Goal: Task Accomplishment & Management: Complete application form

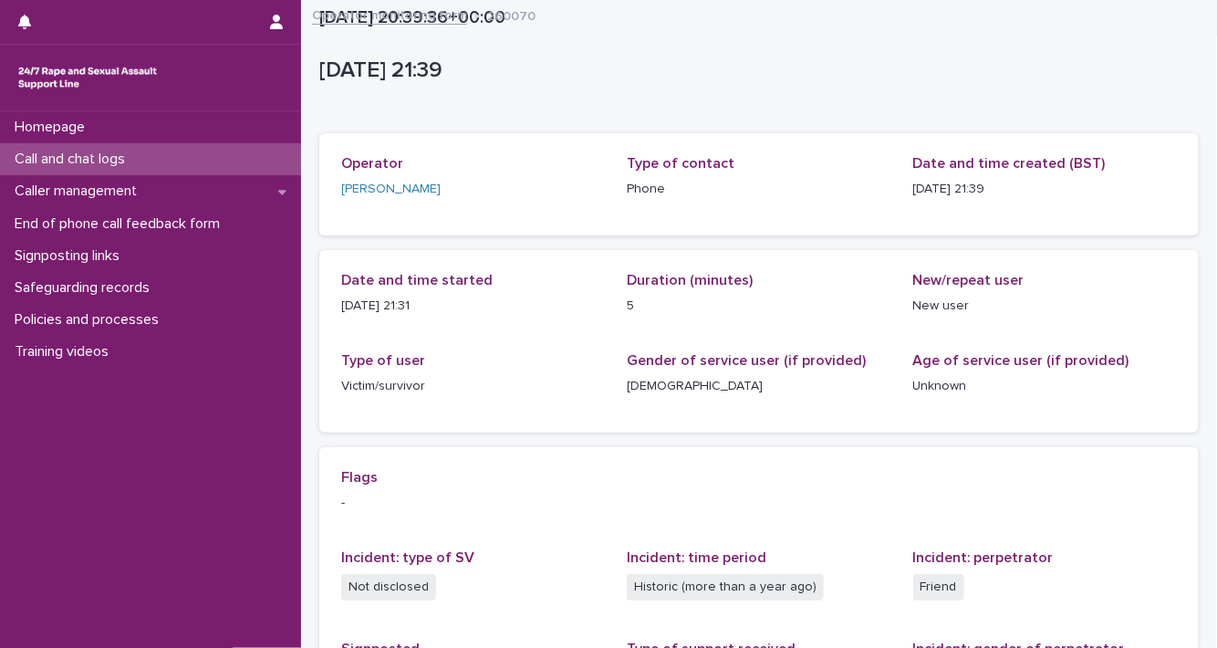
scroll to position [340, 0]
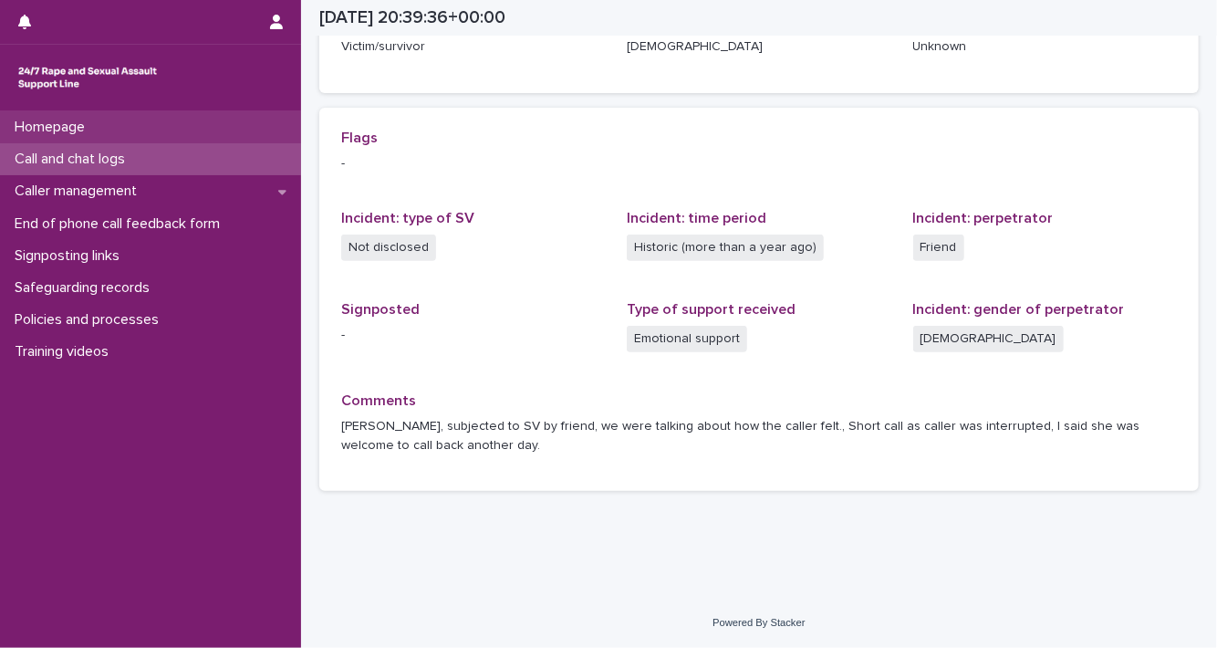
click at [172, 138] on div "Homepage" at bounding box center [150, 127] width 301 height 32
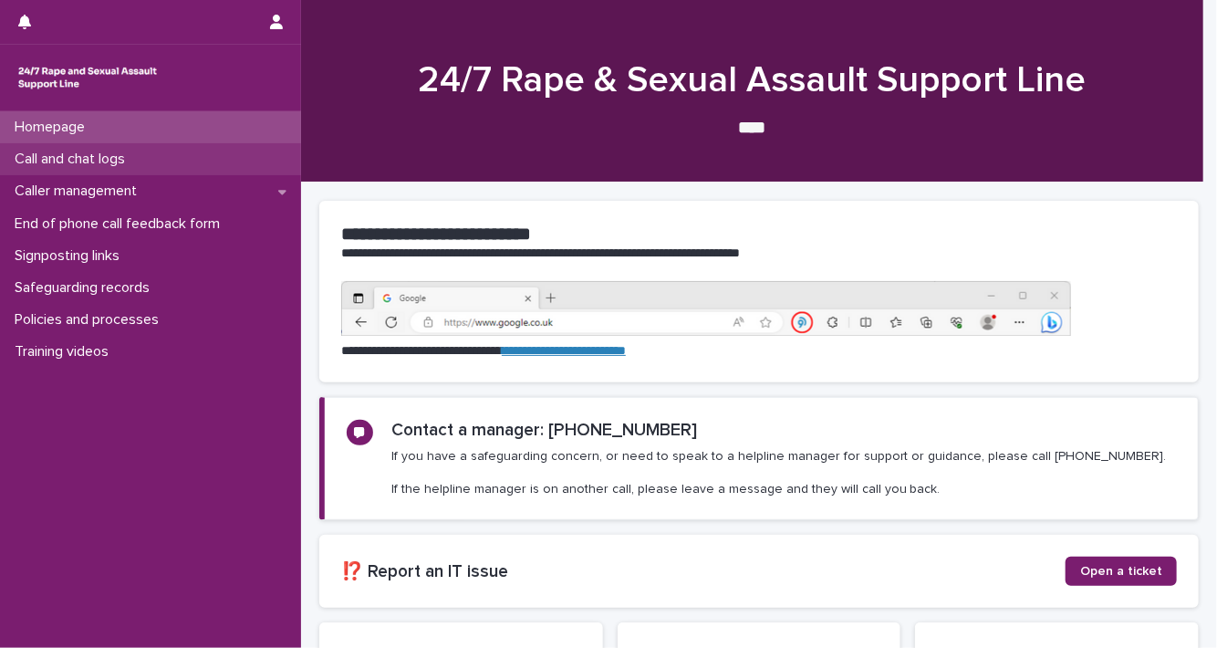
click at [182, 153] on div "Call and chat logs" at bounding box center [150, 159] width 301 height 32
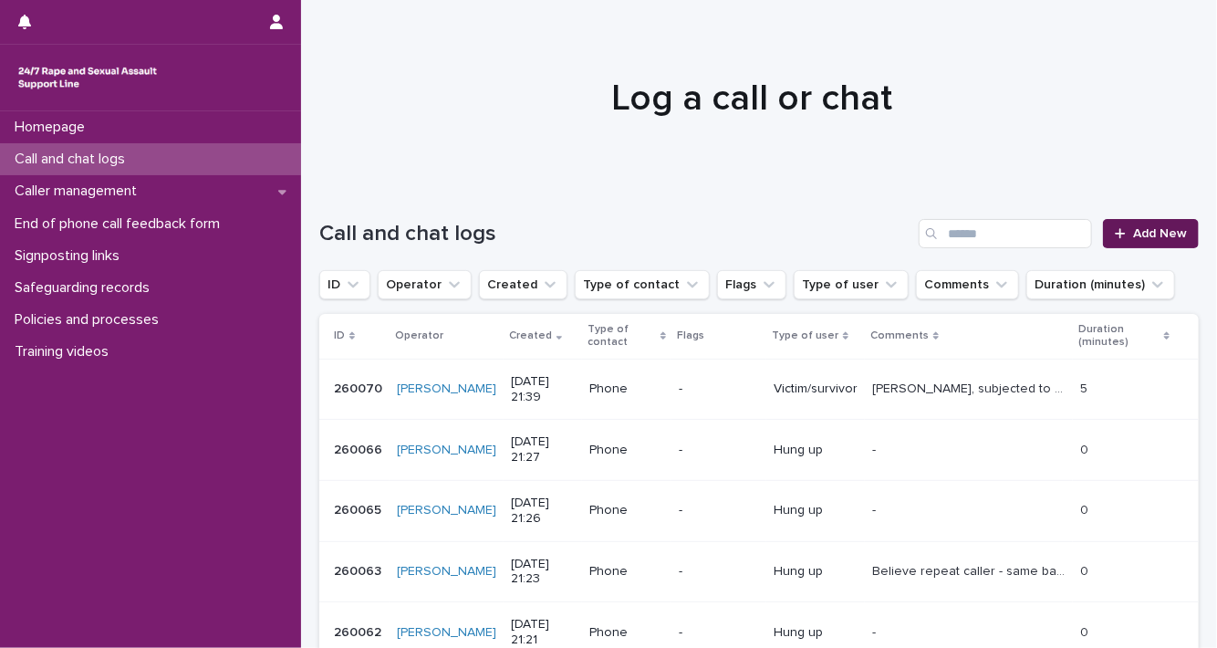
click at [1133, 235] on span "Add New" at bounding box center [1160, 233] width 54 height 13
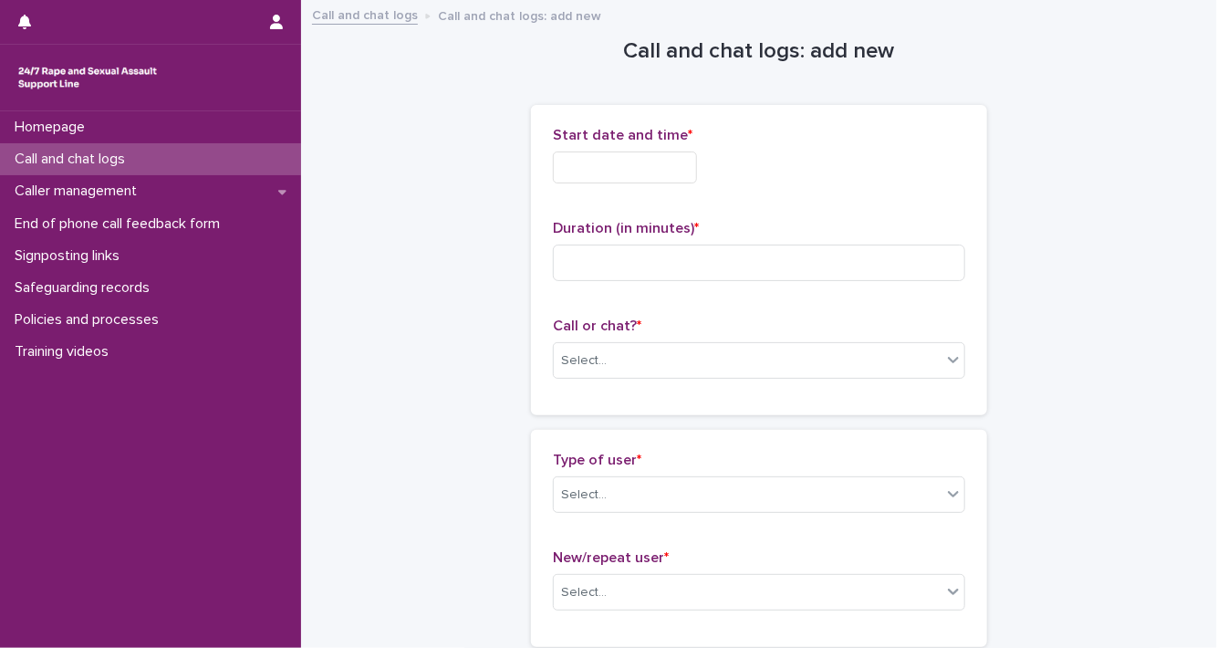
click at [602, 169] on input "text" at bounding box center [625, 167] width 144 height 32
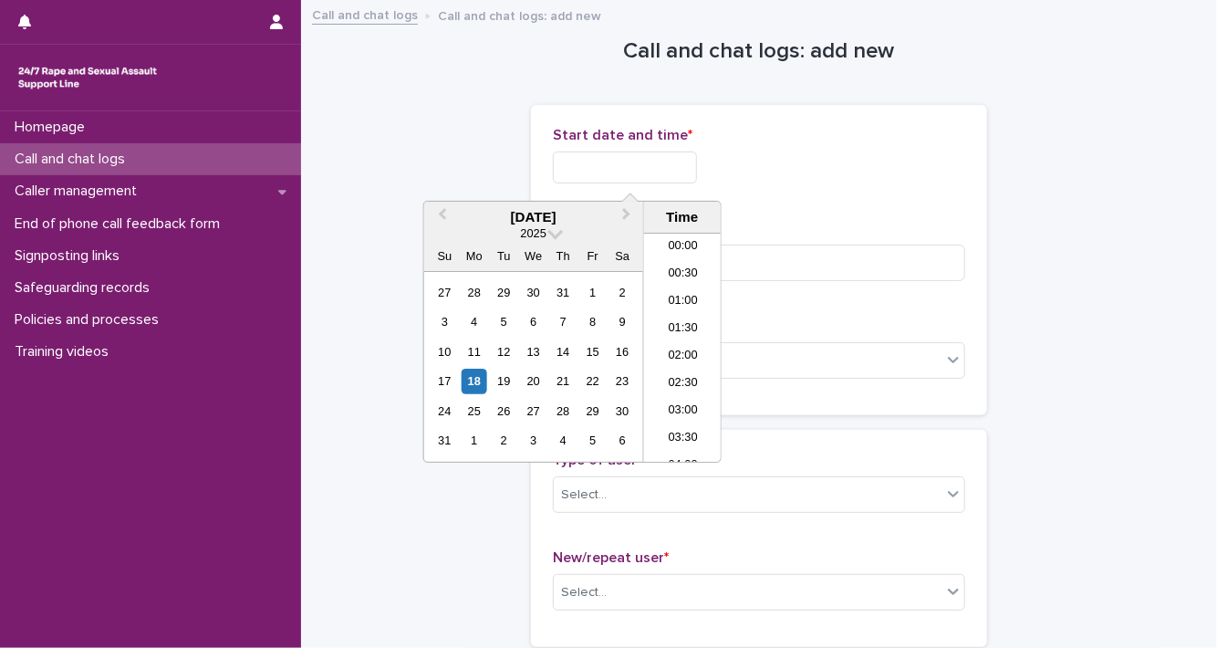
scroll to position [1085, 0]
click at [474, 380] on div "18" at bounding box center [474, 381] width 25 height 25
drag, startPoint x: 616, startPoint y: 169, endPoint x: 734, endPoint y: 172, distance: 117.8
click at [734, 172] on div "**********" at bounding box center [759, 167] width 413 height 32
type input "**********"
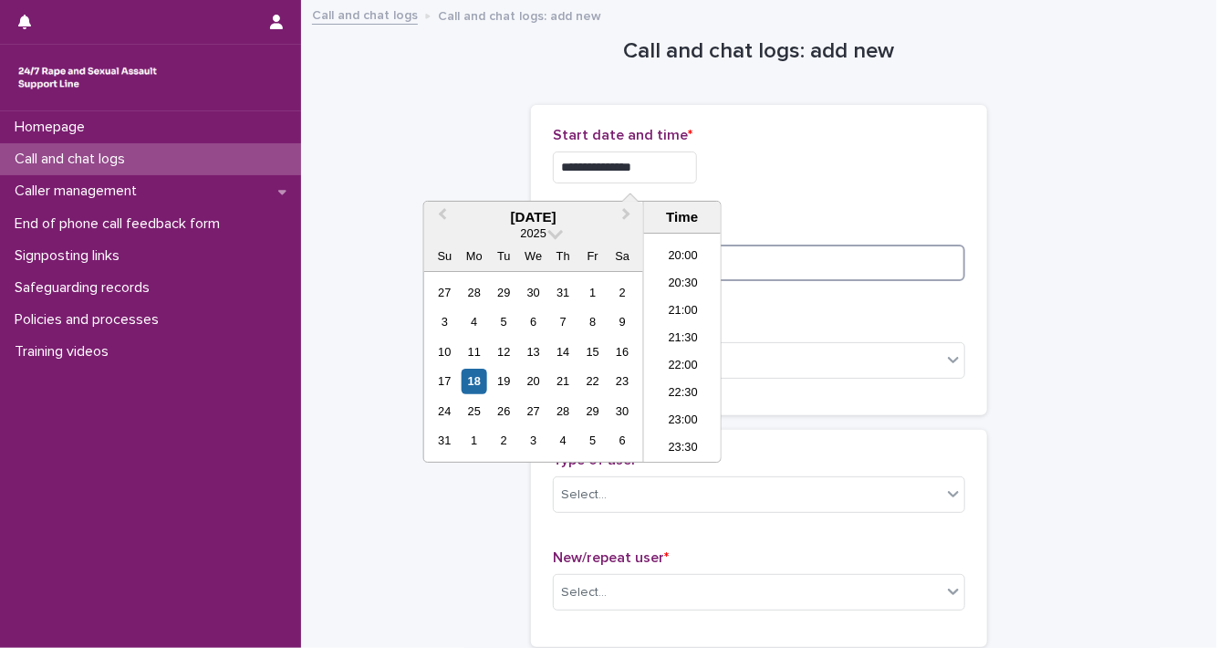
click at [770, 267] on input at bounding box center [759, 263] width 413 height 37
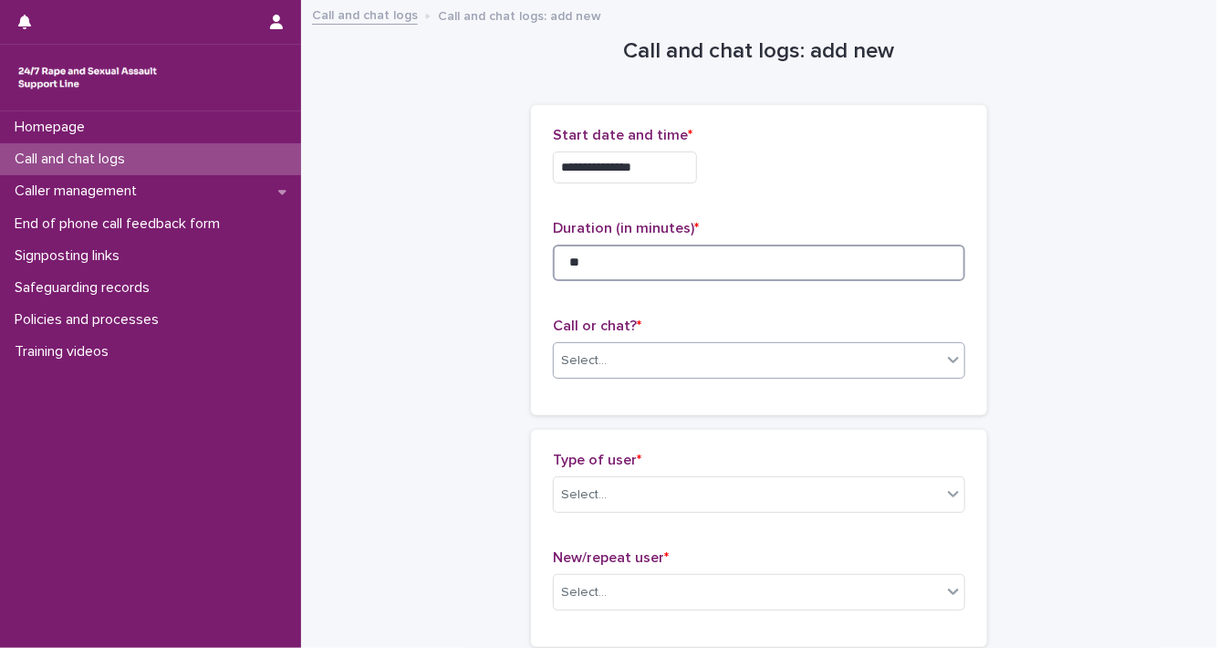
type input "**"
click at [955, 359] on icon at bounding box center [954, 359] width 18 height 18
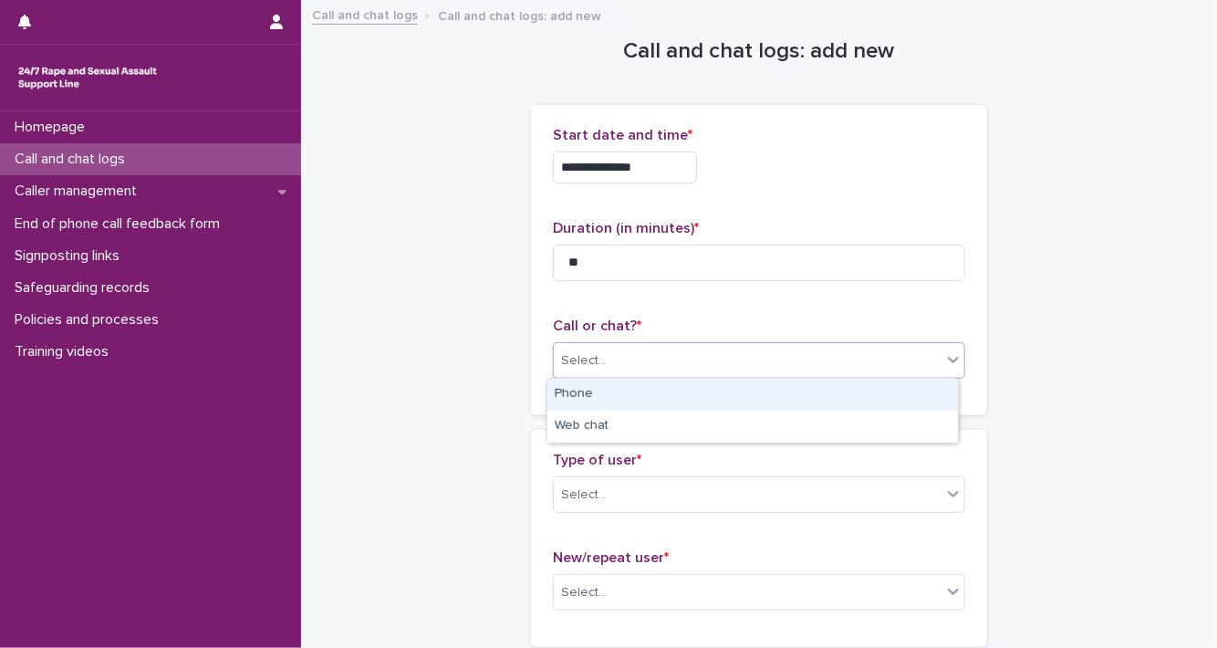
click at [884, 405] on div "Phone" at bounding box center [753, 395] width 411 height 32
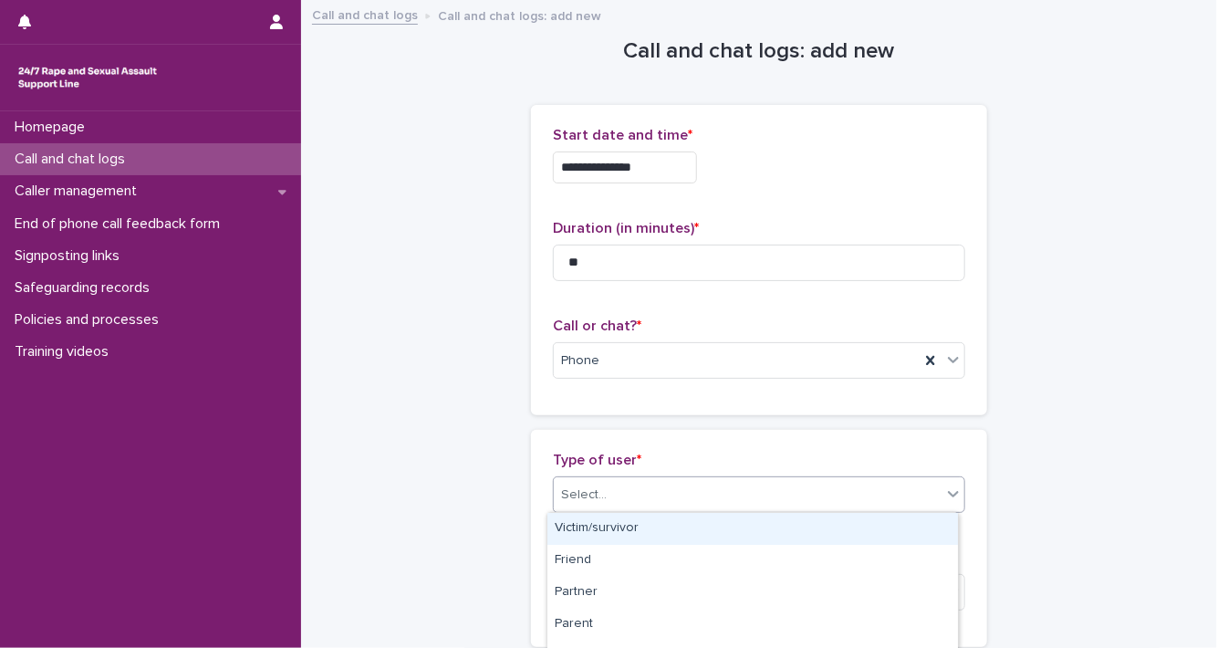
click at [945, 501] on icon at bounding box center [954, 494] width 18 height 18
click at [908, 523] on div "Victim/survivor" at bounding box center [753, 529] width 411 height 32
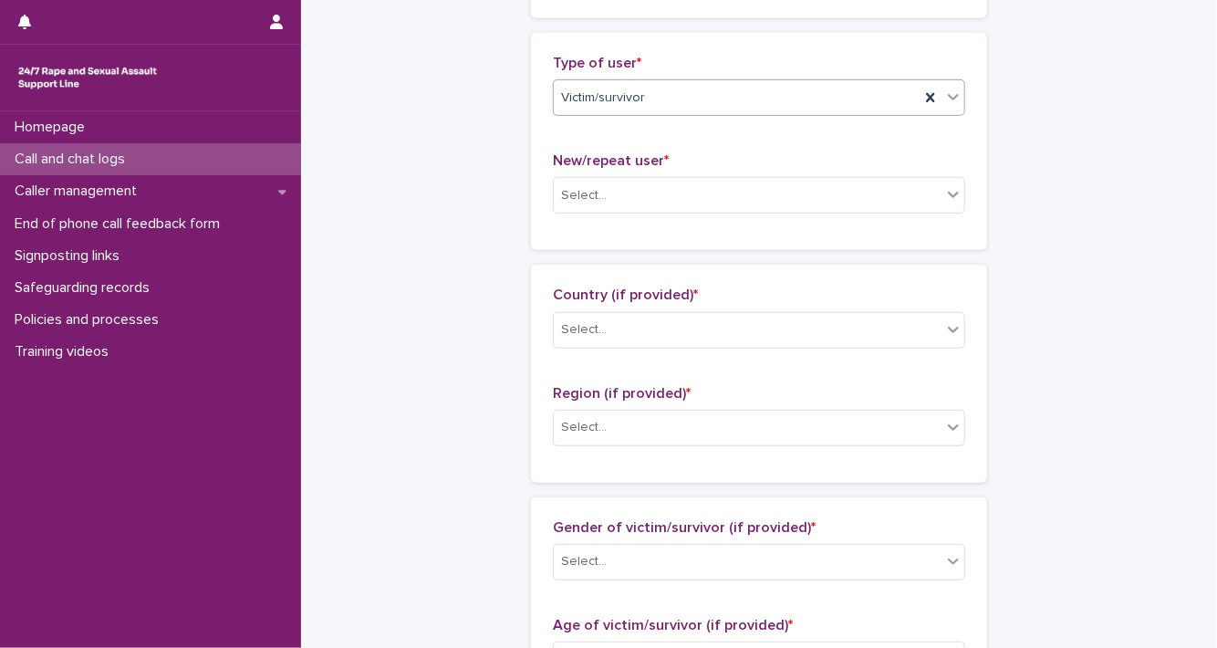
scroll to position [407, 0]
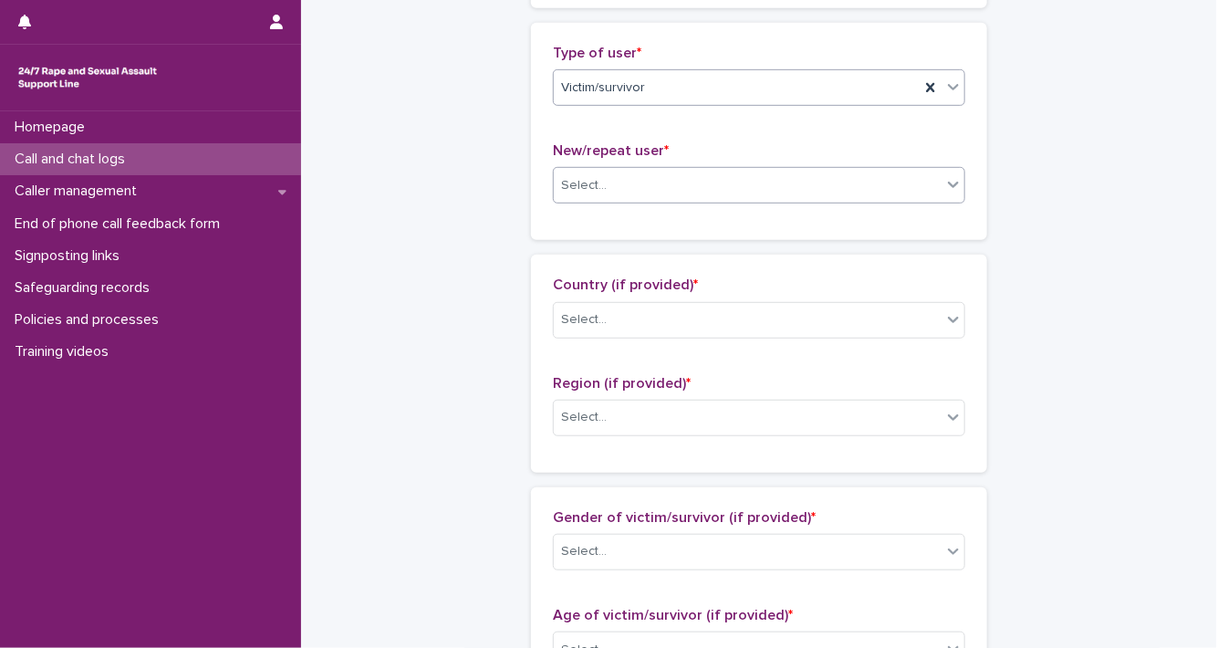
click at [945, 185] on icon at bounding box center [954, 184] width 18 height 18
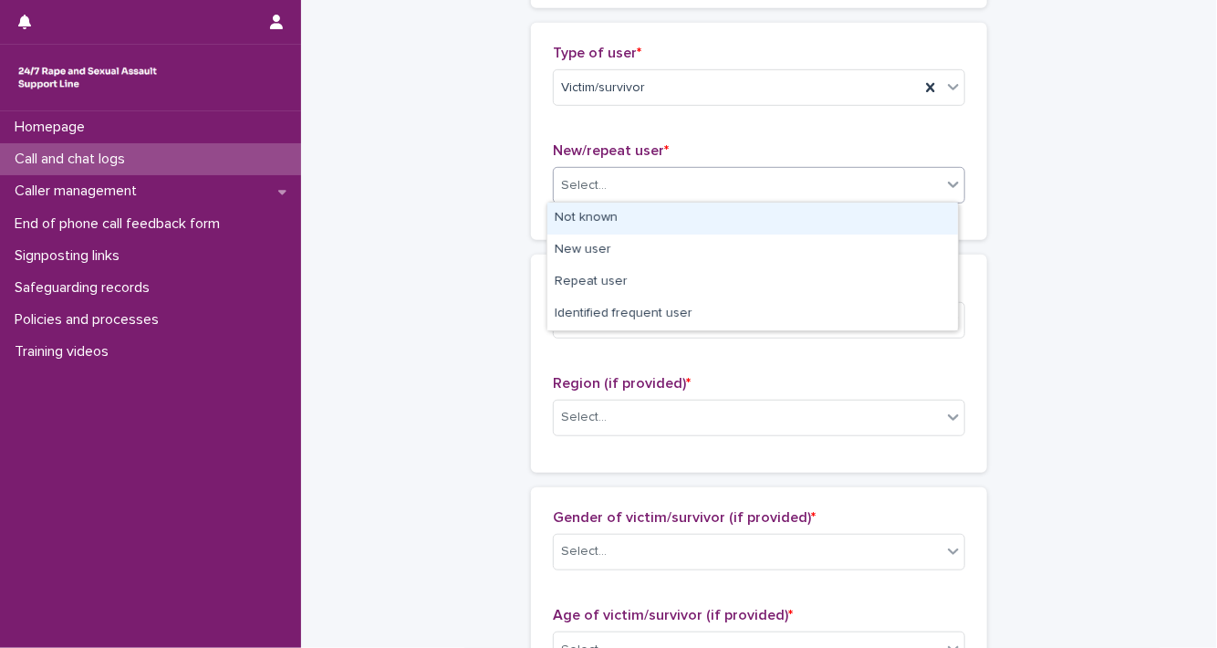
click at [914, 218] on div "Not known" at bounding box center [753, 219] width 411 height 32
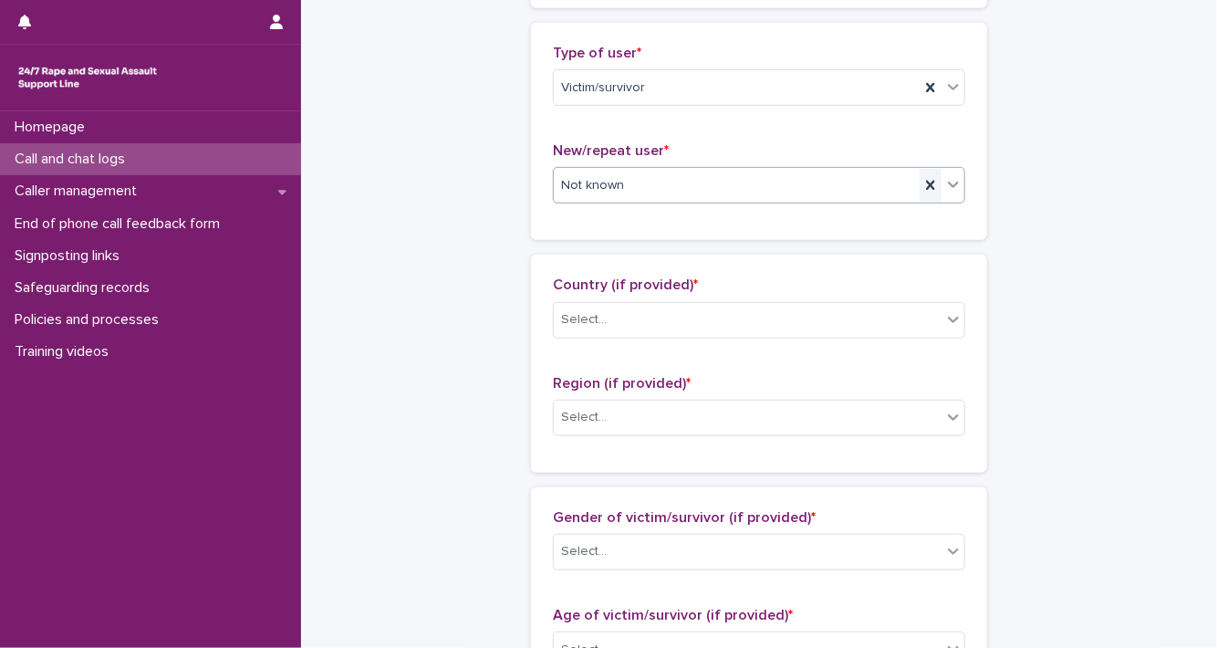
click at [926, 183] on icon at bounding box center [930, 185] width 8 height 9
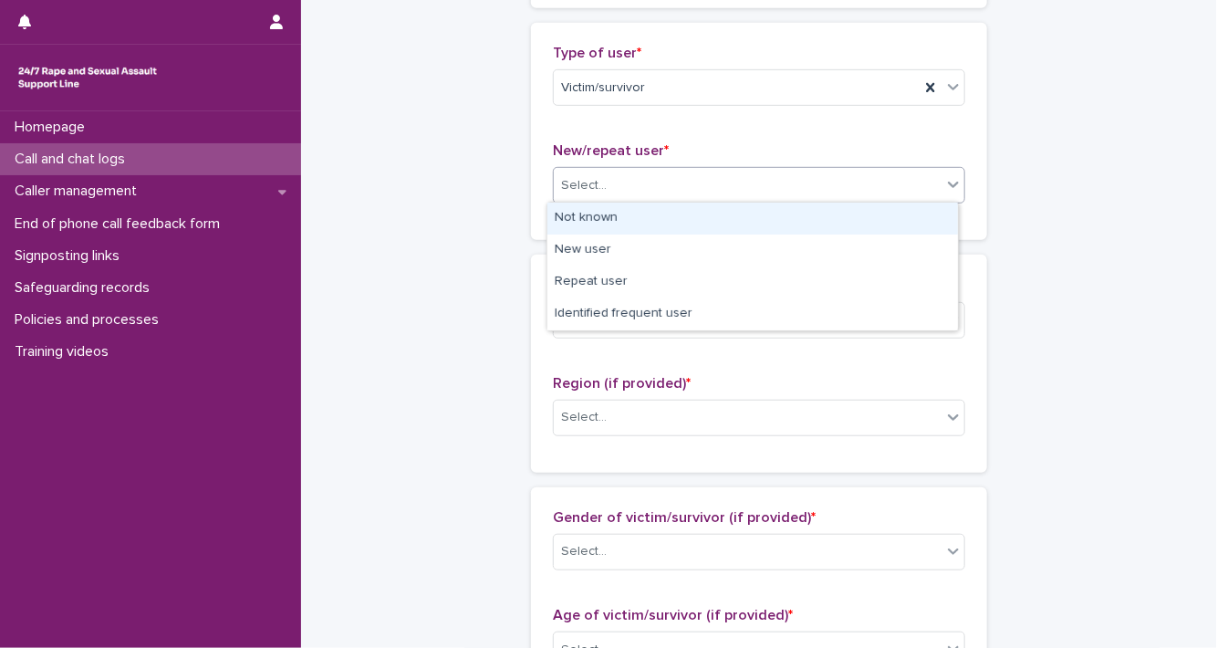
click at [950, 187] on icon at bounding box center [954, 184] width 18 height 18
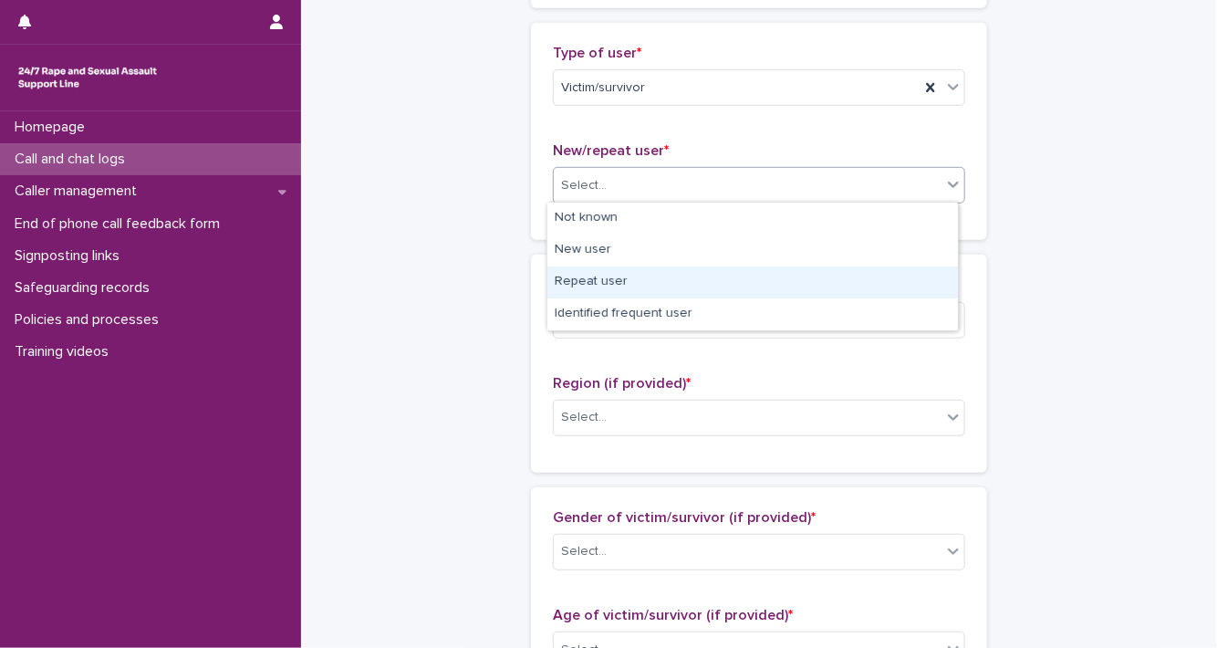
click at [910, 281] on div "Repeat user" at bounding box center [753, 282] width 411 height 32
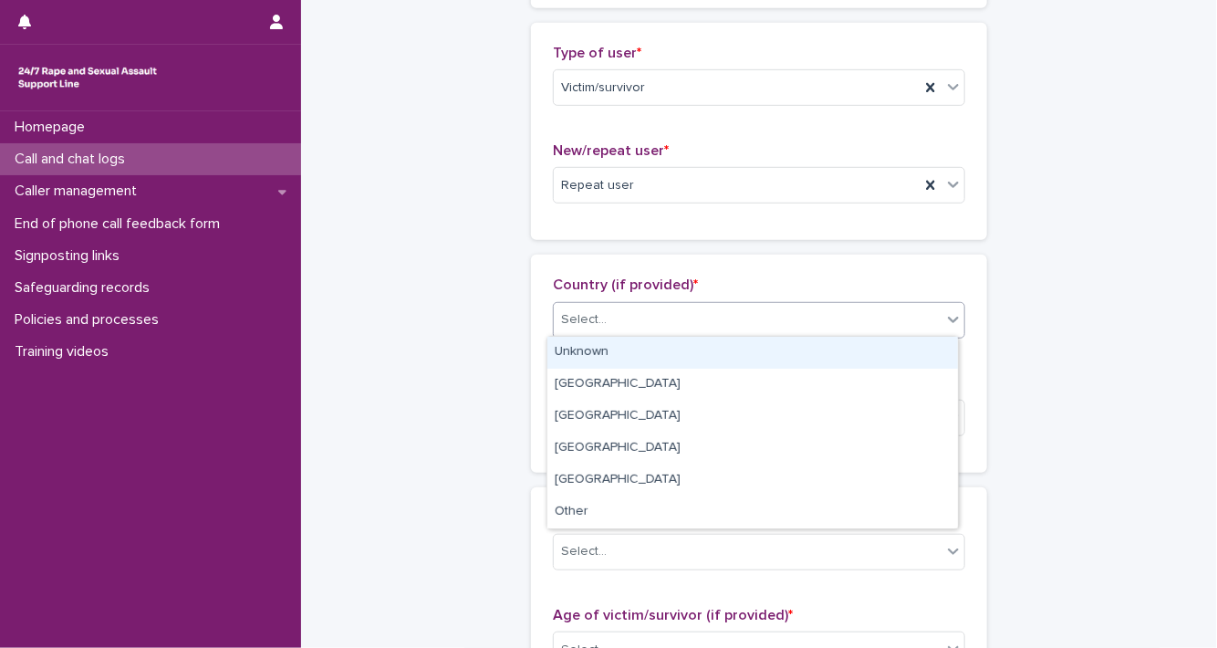
click at [944, 326] on div at bounding box center [954, 319] width 22 height 33
click at [927, 352] on div "Unknown" at bounding box center [753, 353] width 411 height 32
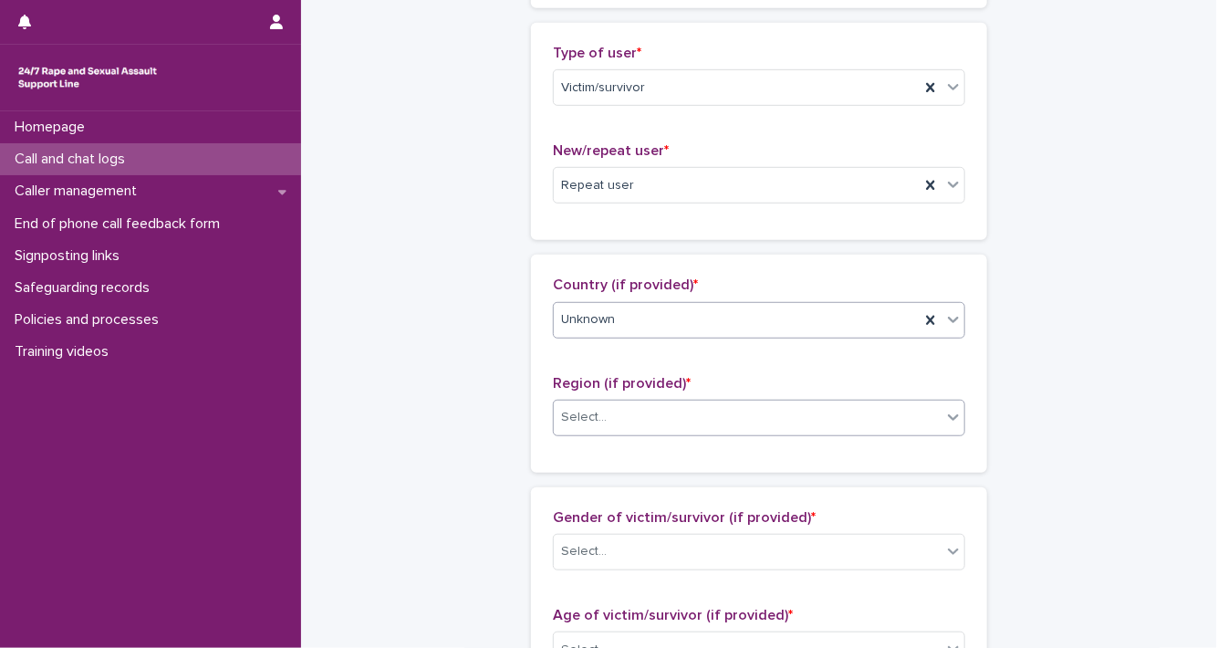
click at [948, 416] on icon at bounding box center [953, 417] width 11 height 6
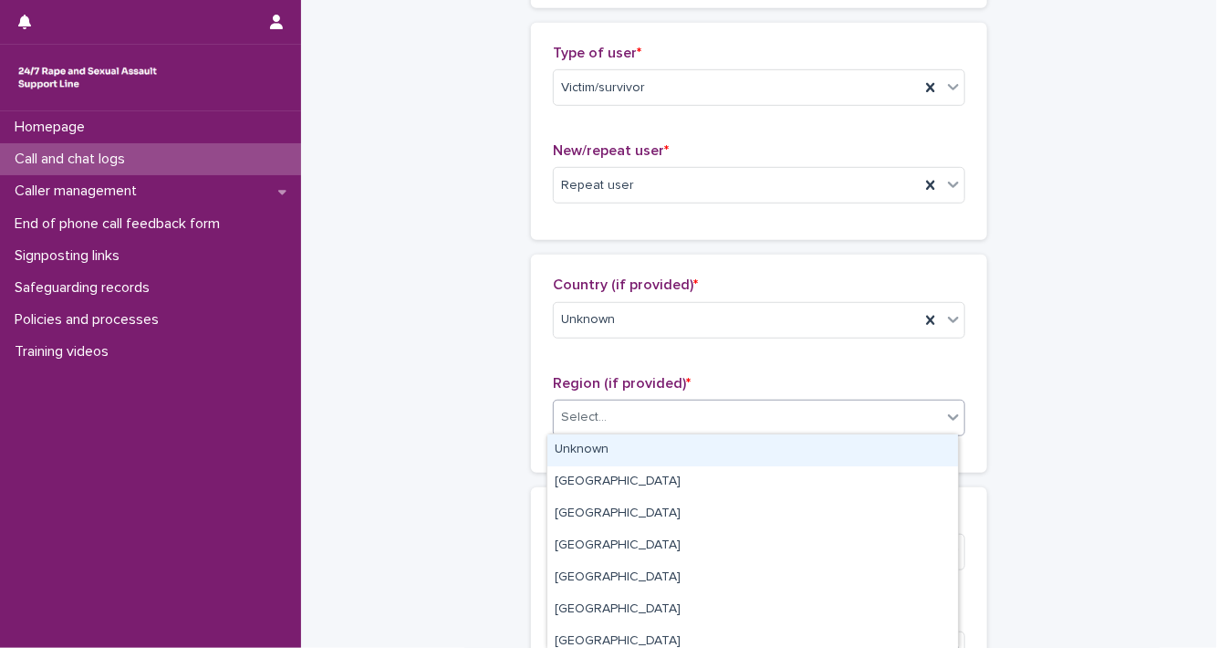
click at [901, 457] on div "Unknown" at bounding box center [753, 450] width 411 height 32
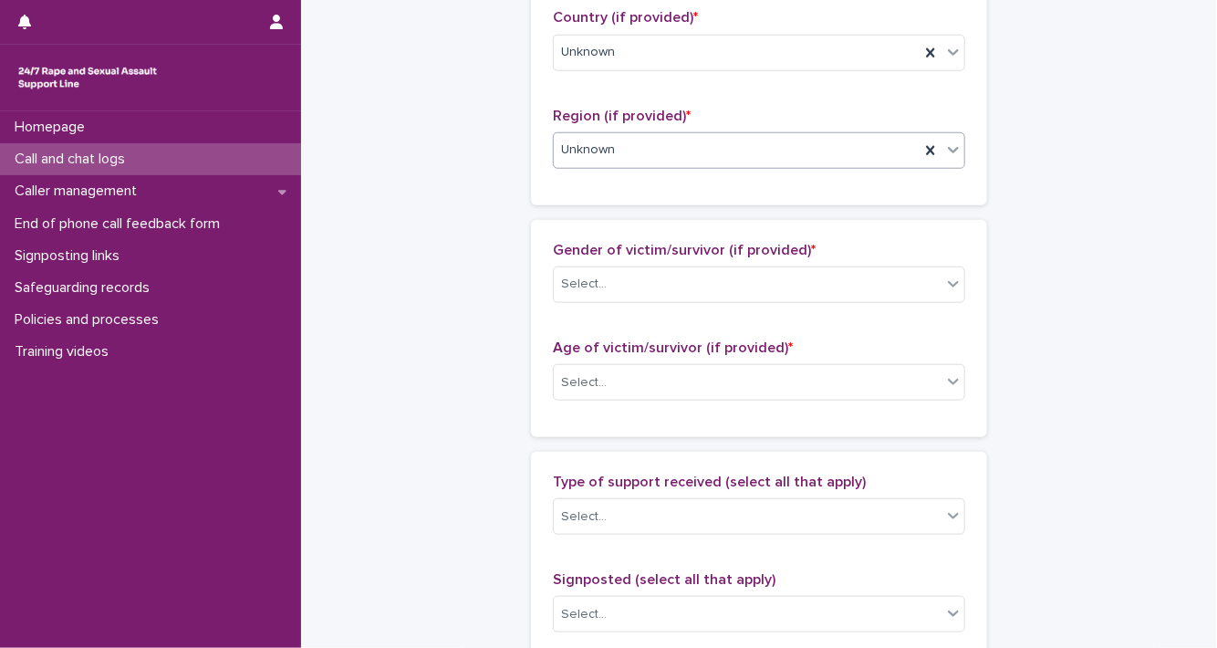
scroll to position [743, 0]
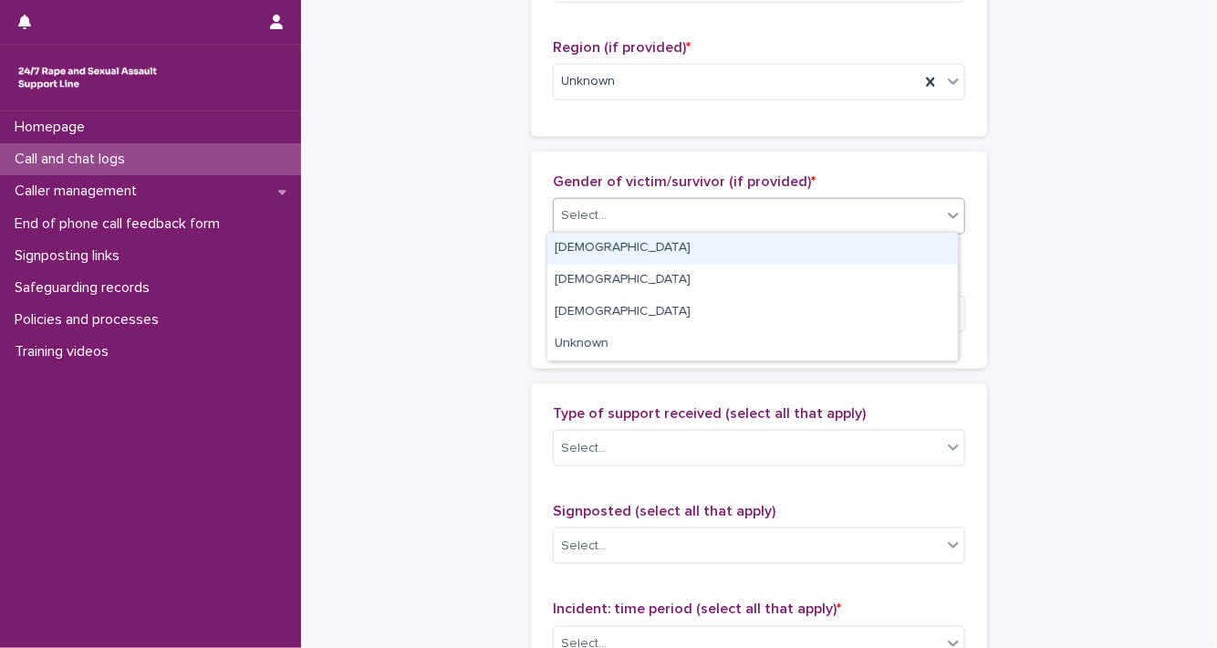
click at [951, 216] on icon at bounding box center [954, 215] width 18 height 18
click at [940, 238] on div "[DEMOGRAPHIC_DATA]" at bounding box center [753, 249] width 411 height 32
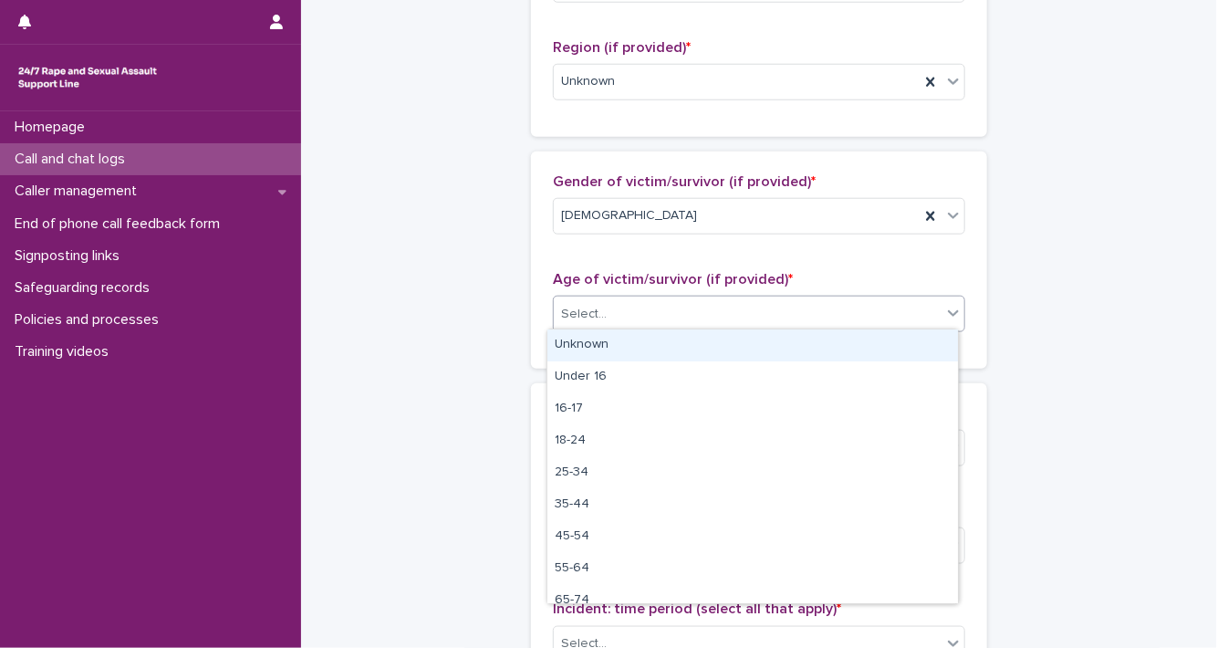
click at [955, 316] on icon at bounding box center [954, 313] width 18 height 18
click at [926, 342] on div "Unknown" at bounding box center [753, 345] width 411 height 32
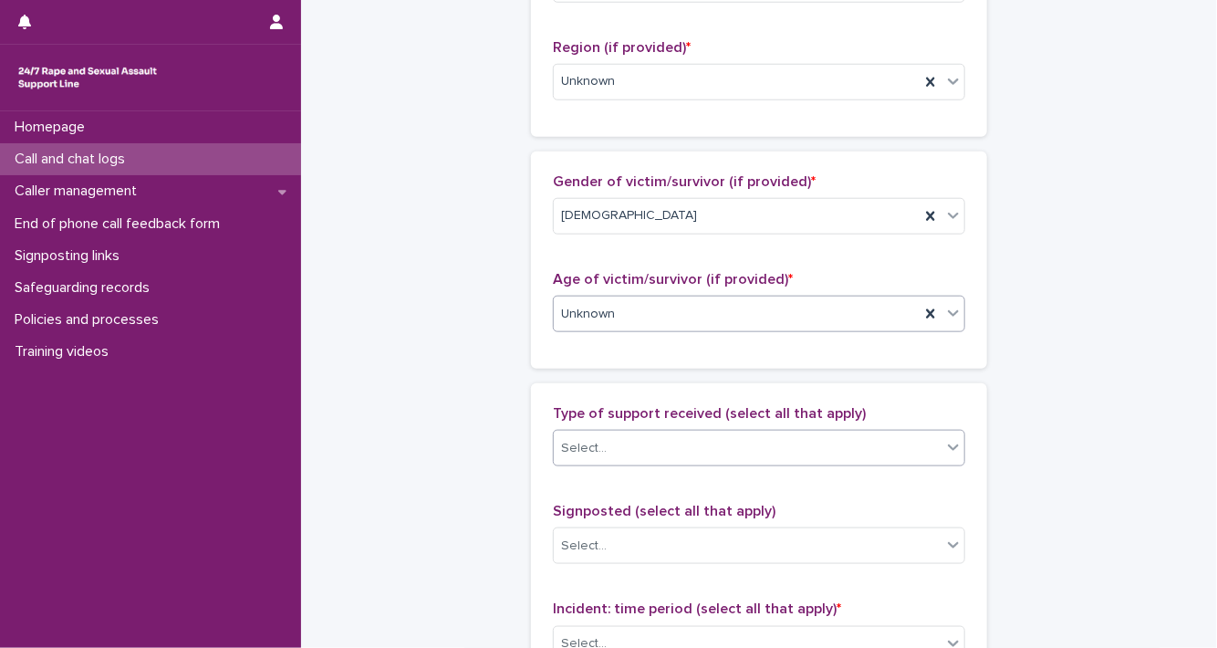
click at [945, 438] on icon at bounding box center [954, 447] width 18 height 18
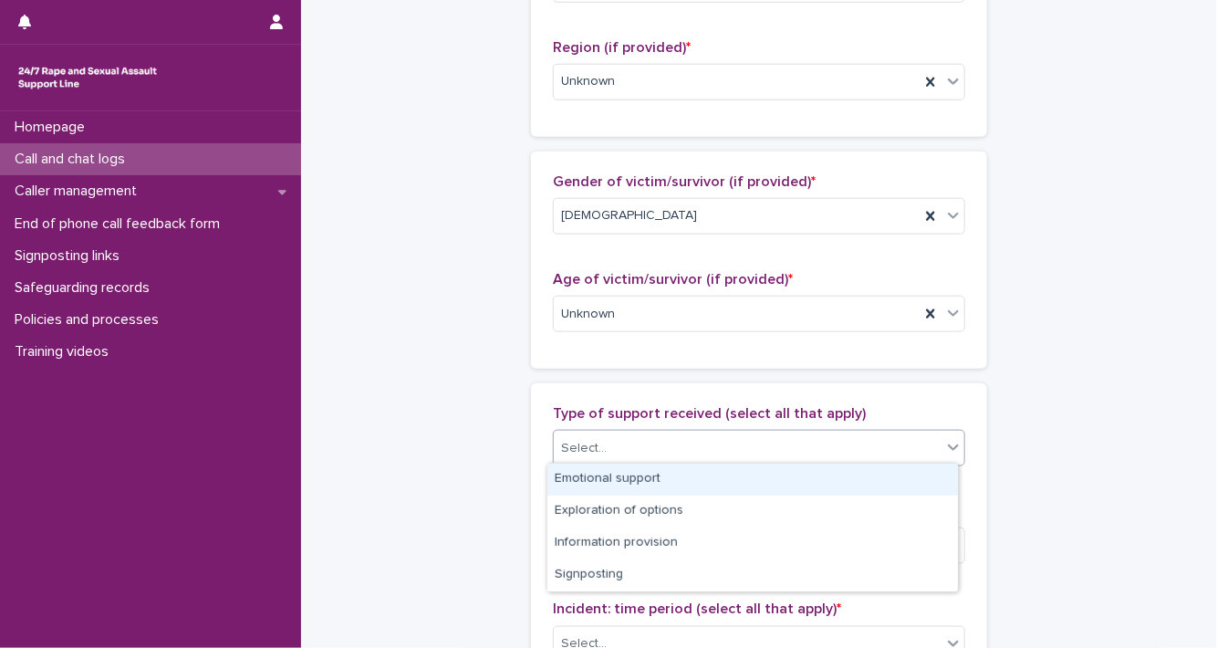
click at [906, 468] on div "Emotional support" at bounding box center [753, 480] width 411 height 32
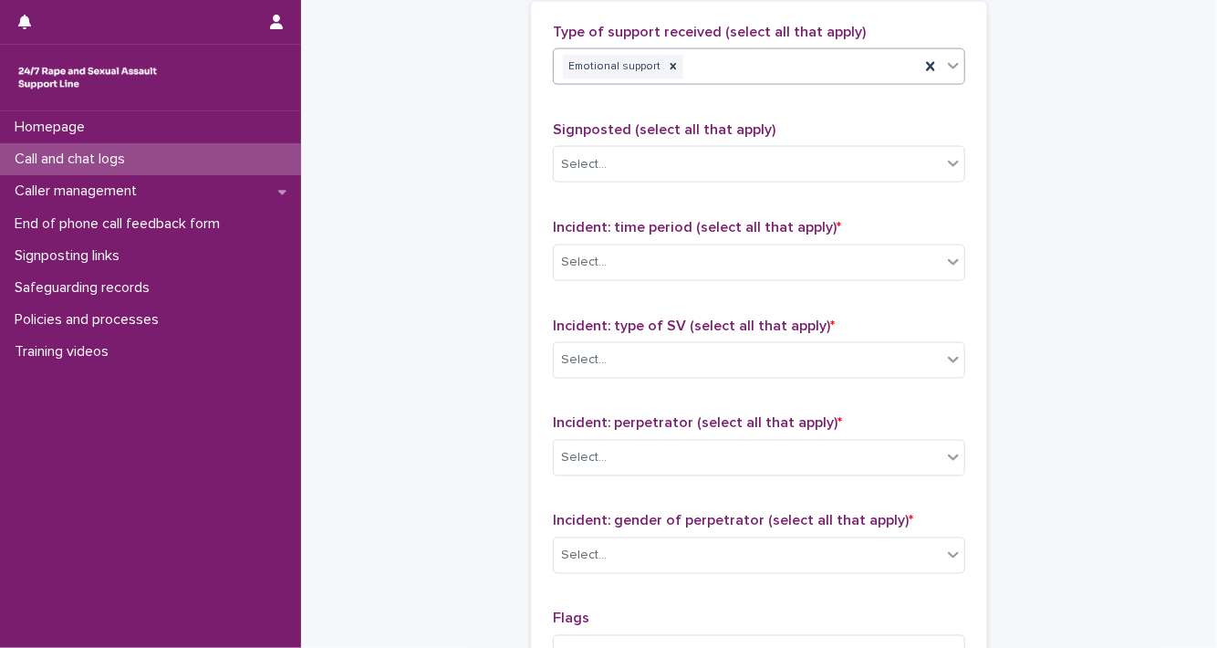
scroll to position [1214, 0]
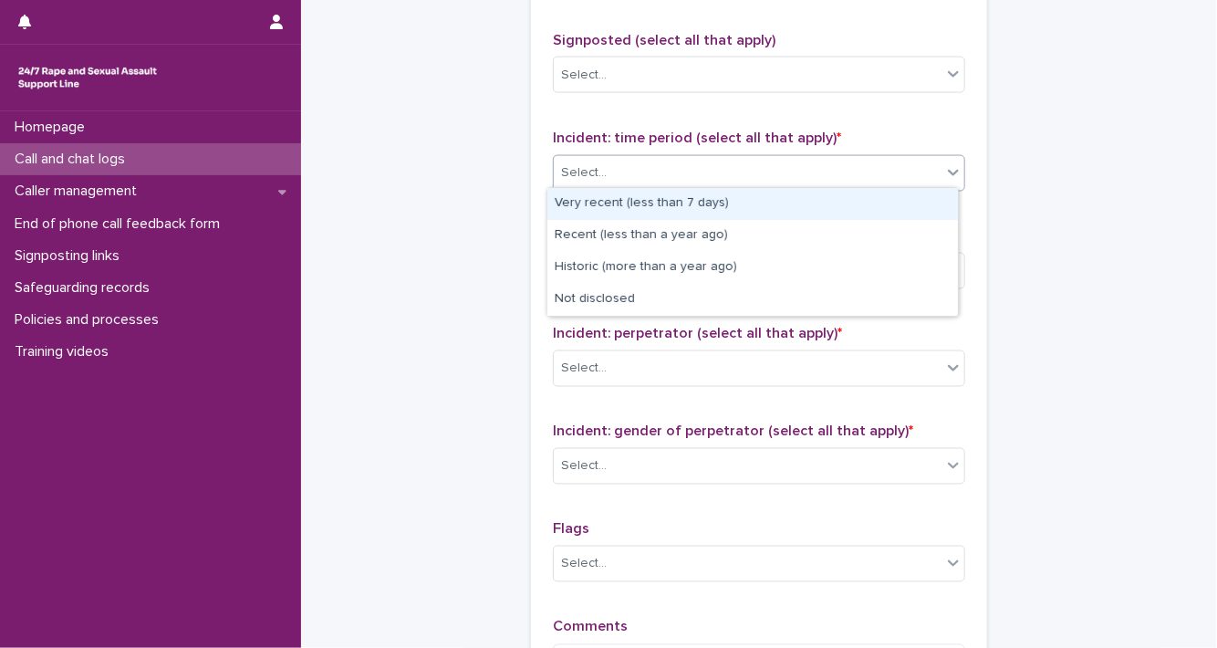
click at [943, 172] on div at bounding box center [954, 172] width 22 height 33
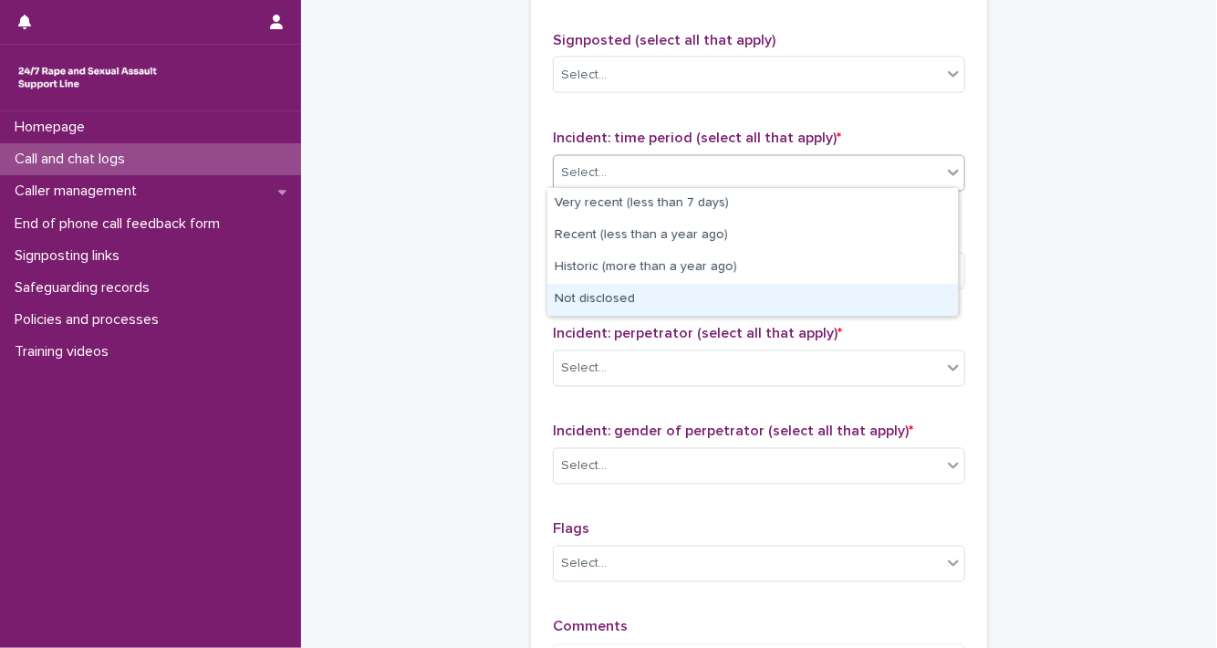
click at [917, 295] on div "Not disclosed" at bounding box center [753, 300] width 411 height 32
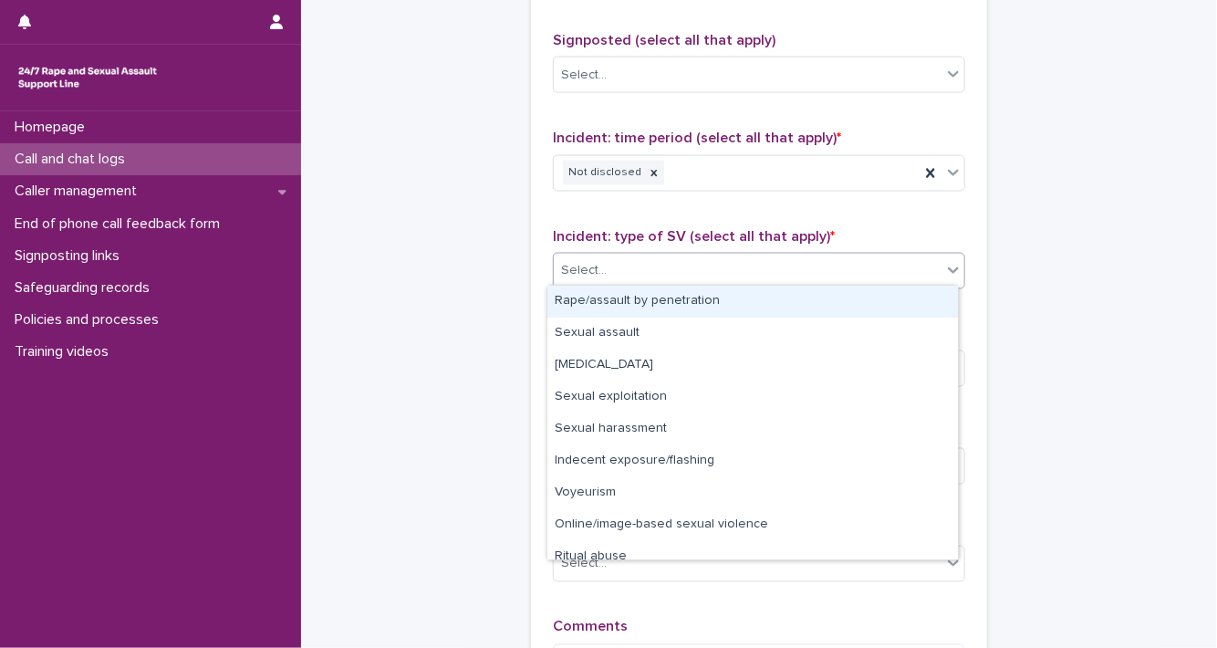
click at [953, 270] on icon at bounding box center [954, 270] width 18 height 18
click at [942, 294] on div "Rape/assault by penetration" at bounding box center [753, 302] width 411 height 32
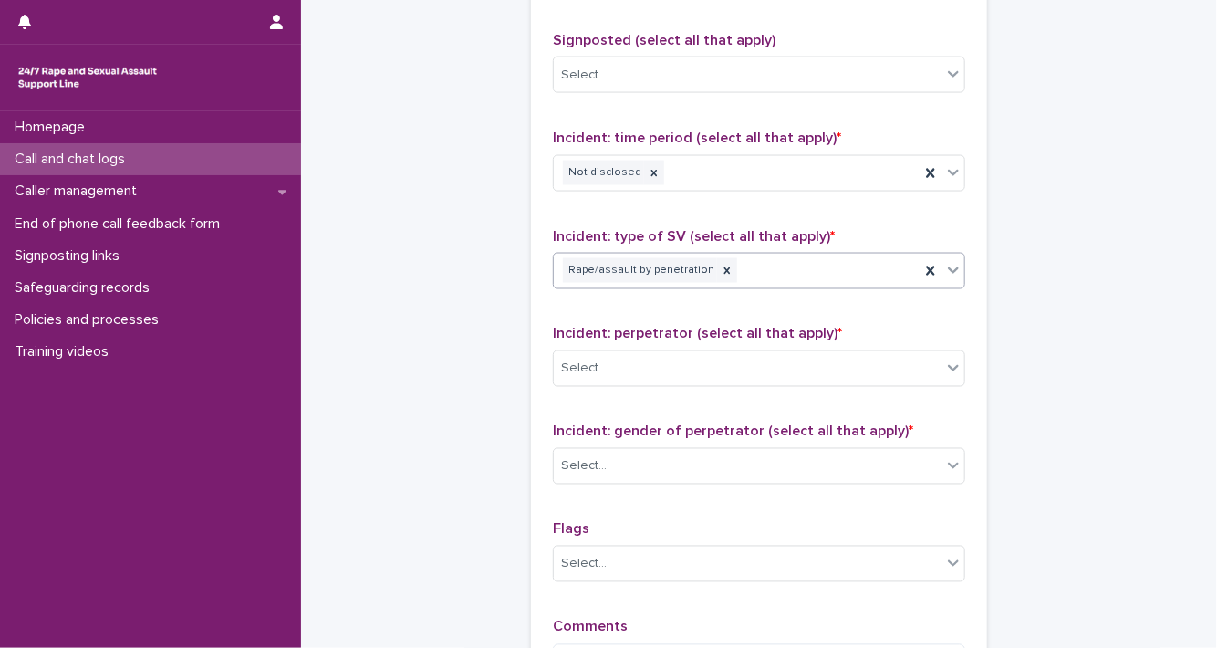
click at [948, 267] on icon at bounding box center [953, 270] width 11 height 6
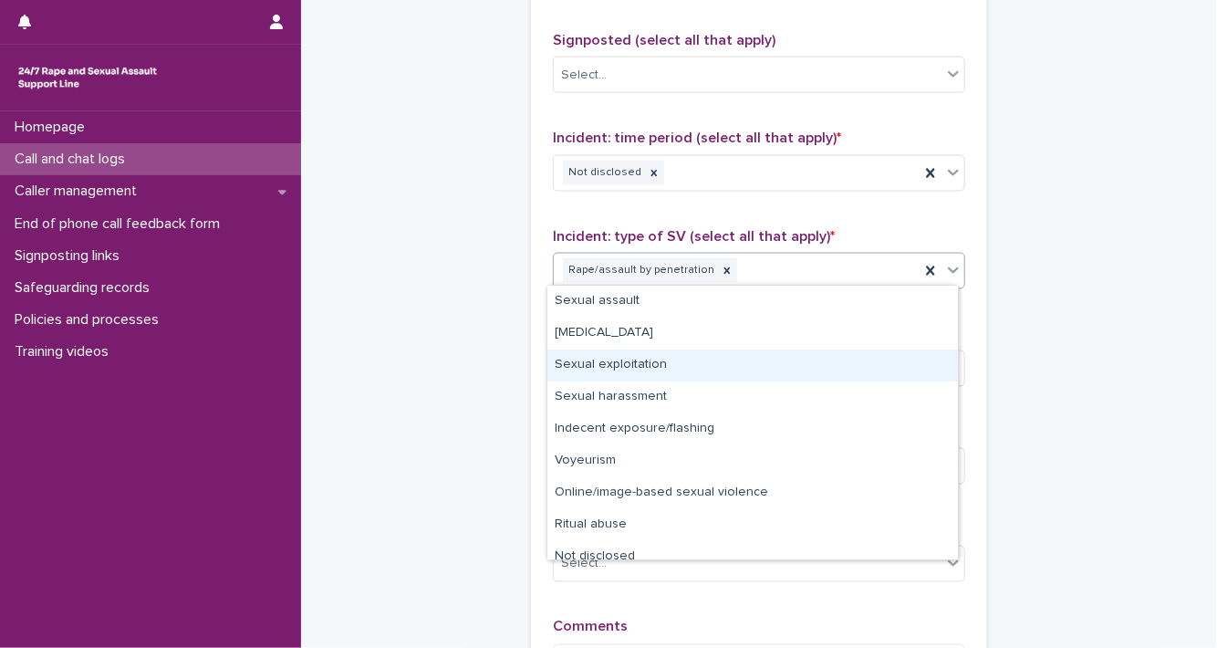
click at [886, 370] on div "Sexual exploitation" at bounding box center [753, 366] width 411 height 32
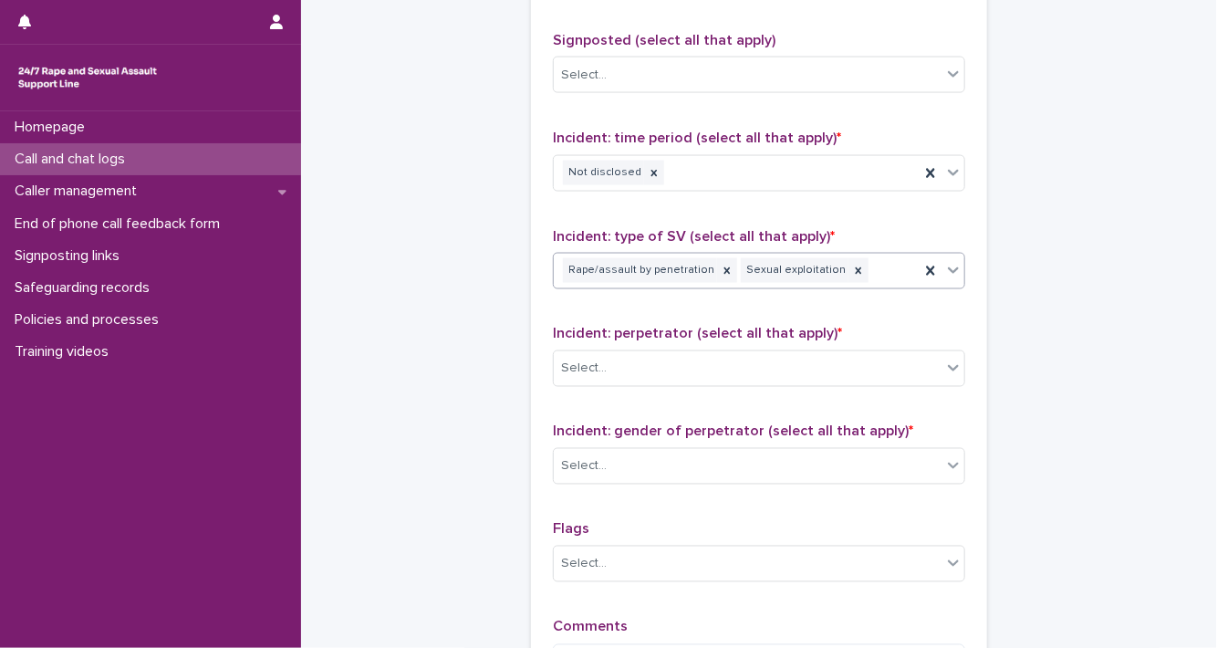
click at [949, 271] on icon at bounding box center [954, 270] width 18 height 18
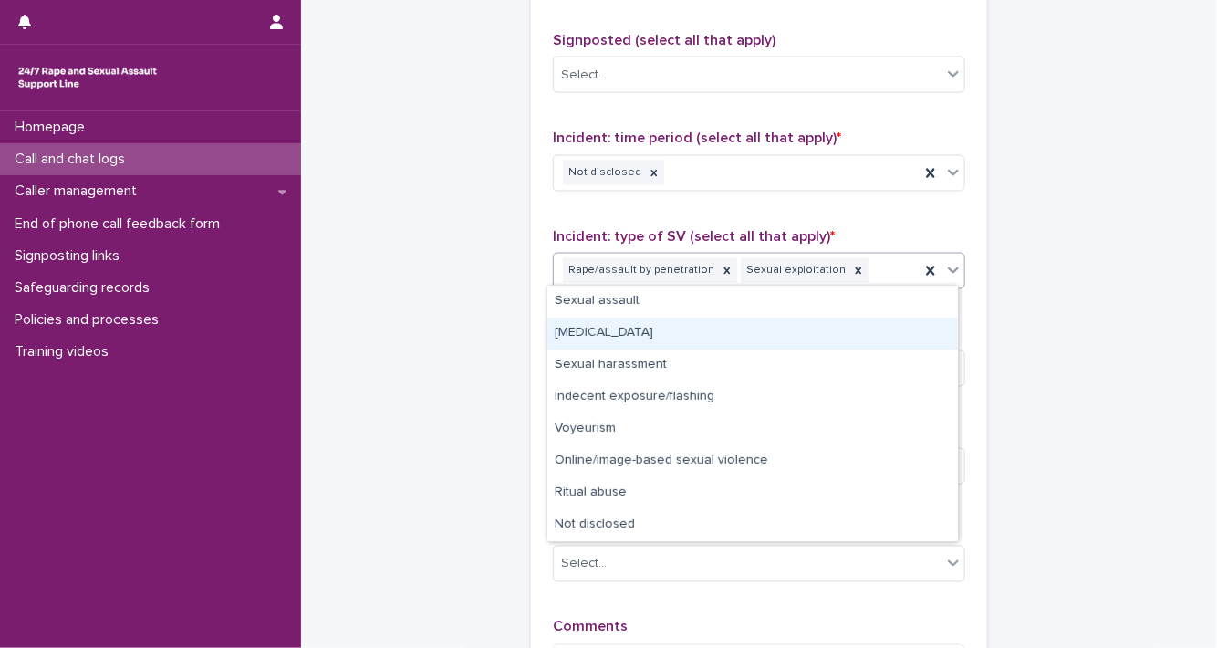
click at [905, 323] on div "[MEDICAL_DATA]" at bounding box center [753, 334] width 411 height 32
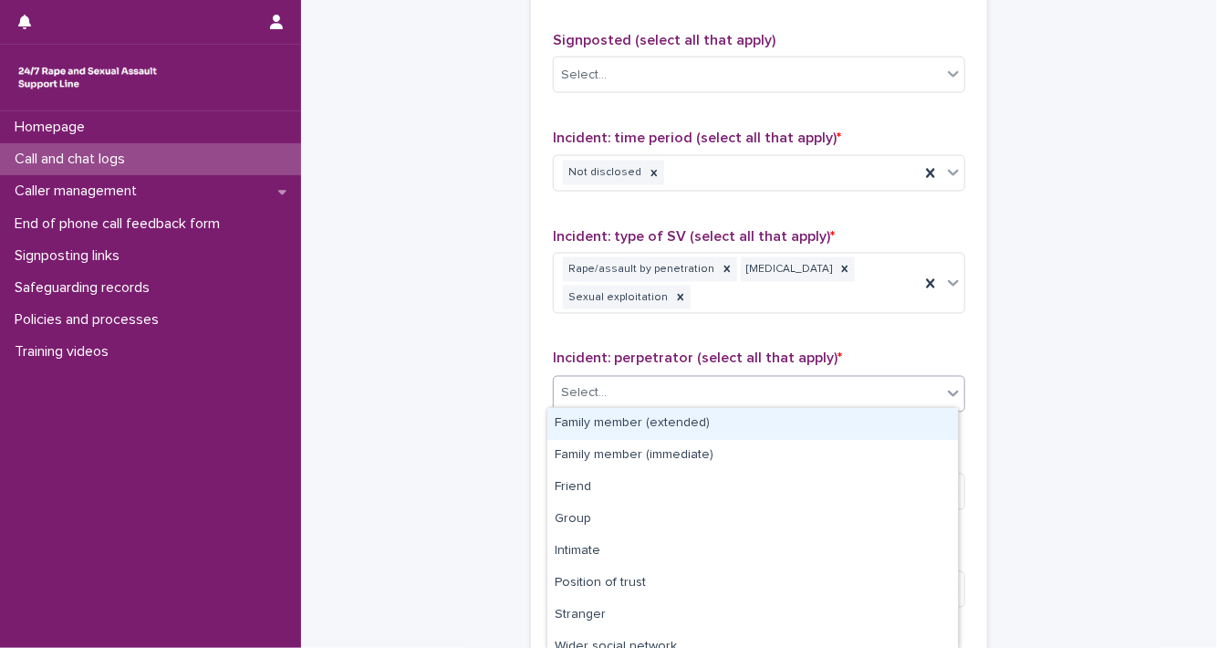
click at [945, 394] on icon at bounding box center [954, 393] width 18 height 18
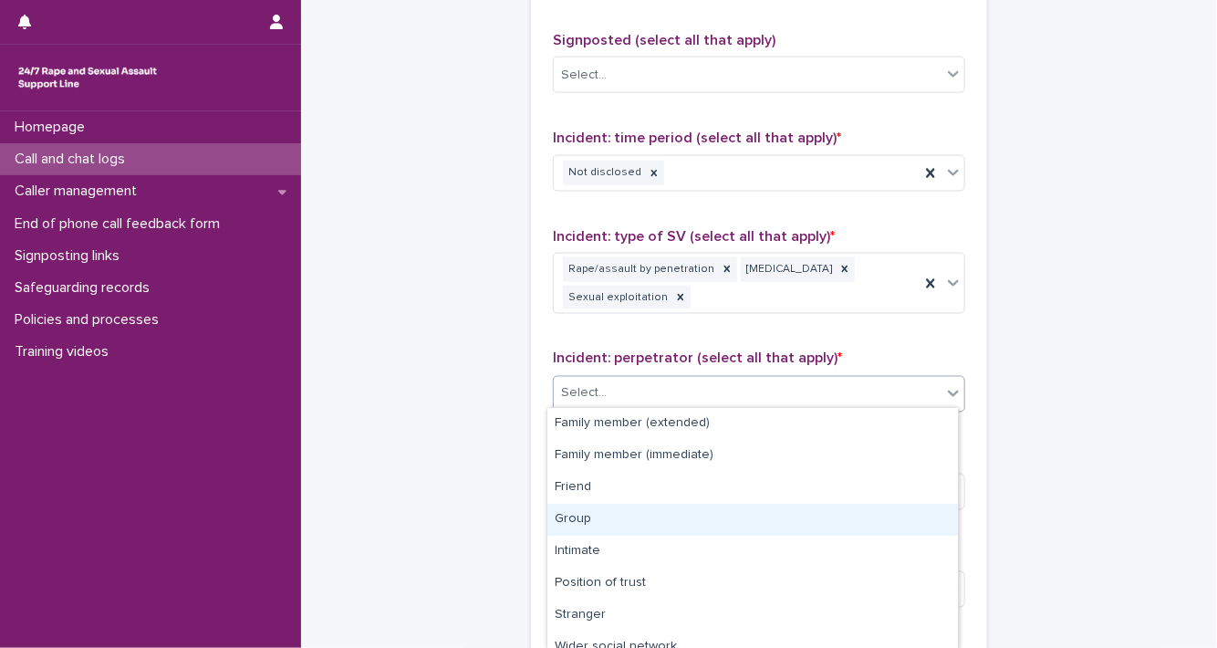
click at [909, 507] on div "Group" at bounding box center [753, 520] width 411 height 32
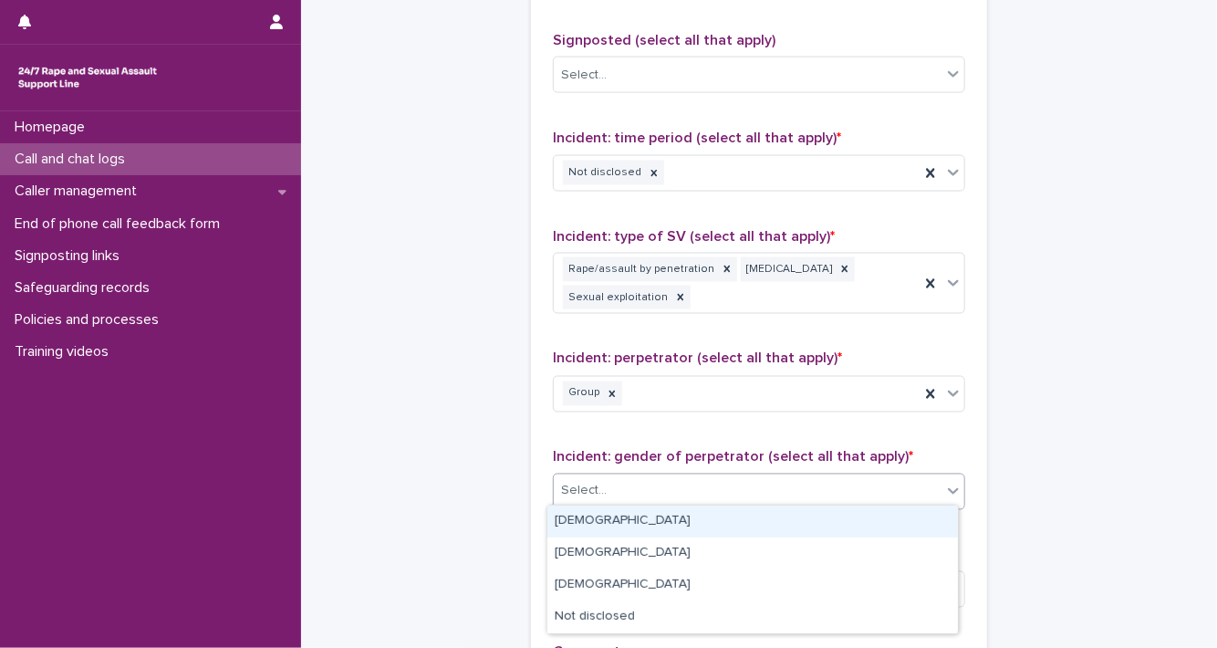
click at [945, 482] on icon at bounding box center [954, 491] width 18 height 18
click at [924, 506] on div "[DEMOGRAPHIC_DATA]" at bounding box center [753, 522] width 411 height 32
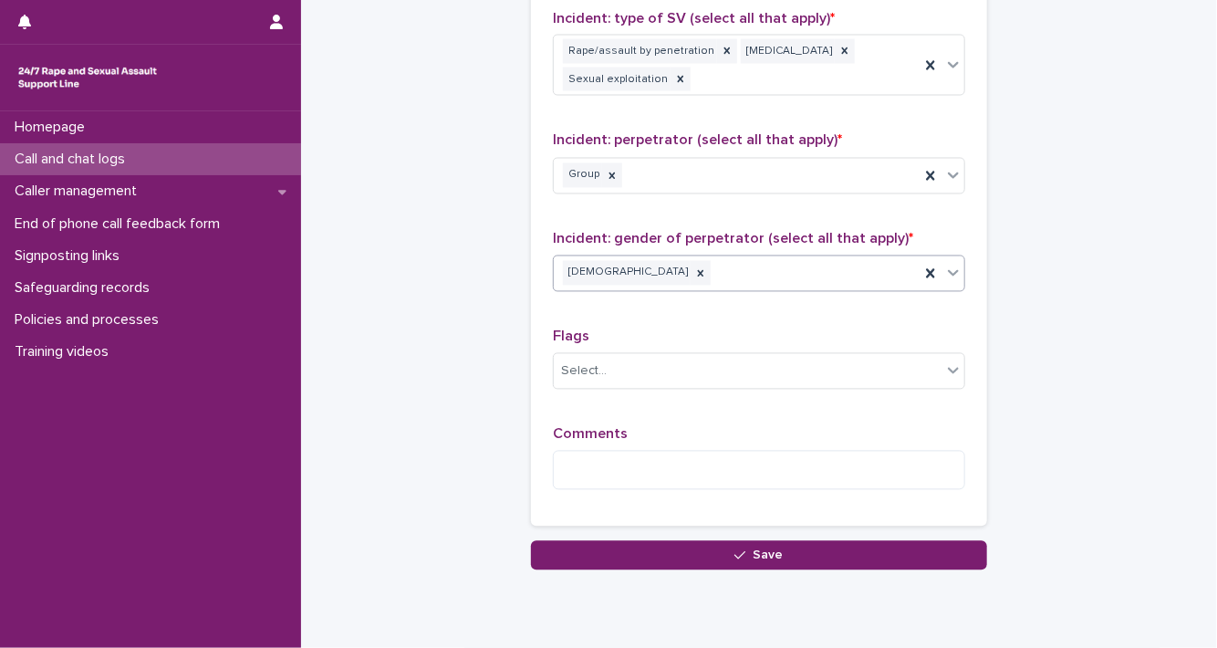
scroll to position [1437, 0]
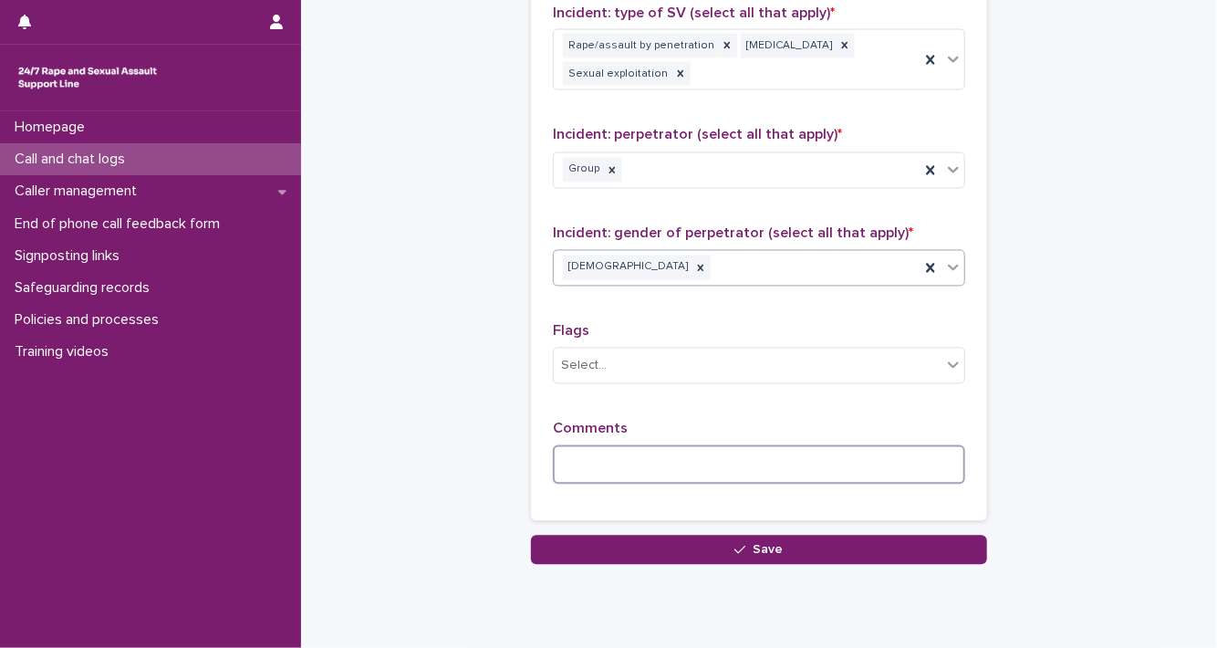
click at [622, 448] on textarea at bounding box center [759, 464] width 413 height 39
type textarea "*"
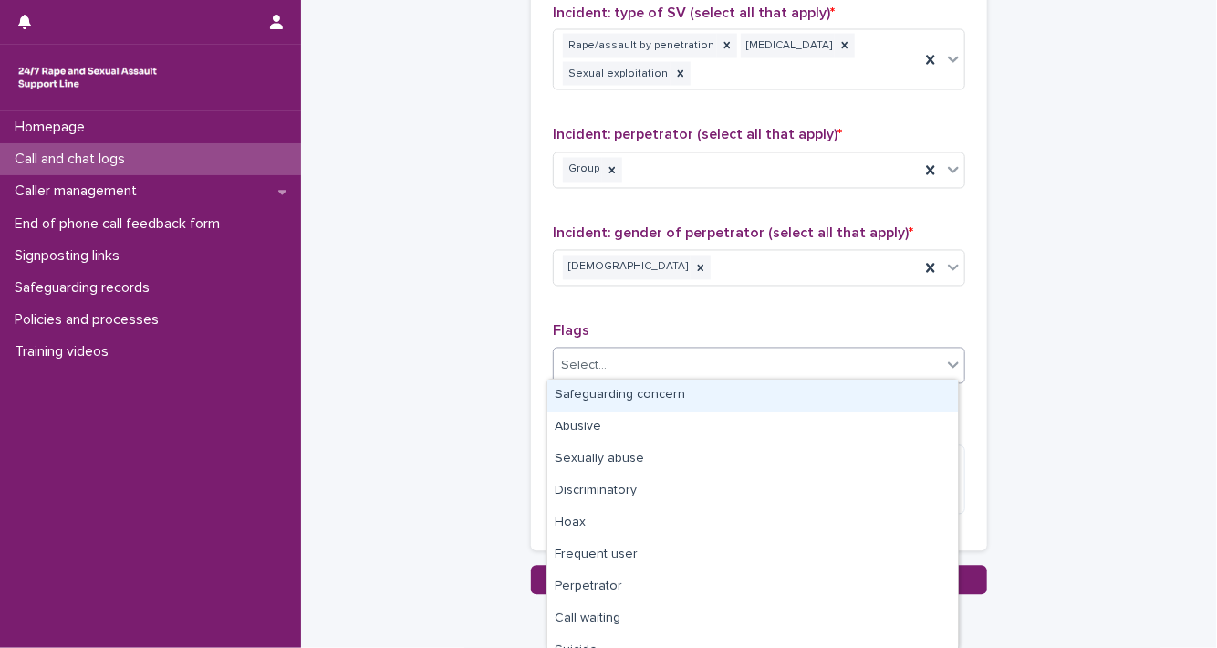
click at [945, 364] on icon at bounding box center [954, 365] width 18 height 18
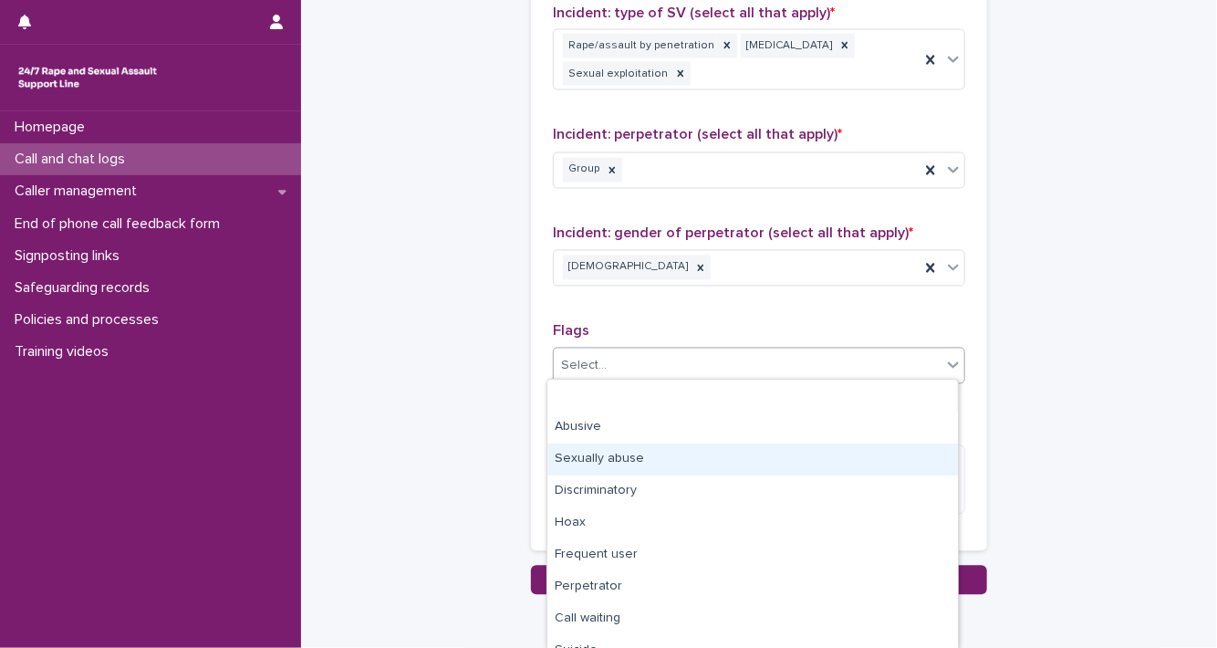
scroll to position [113, 0]
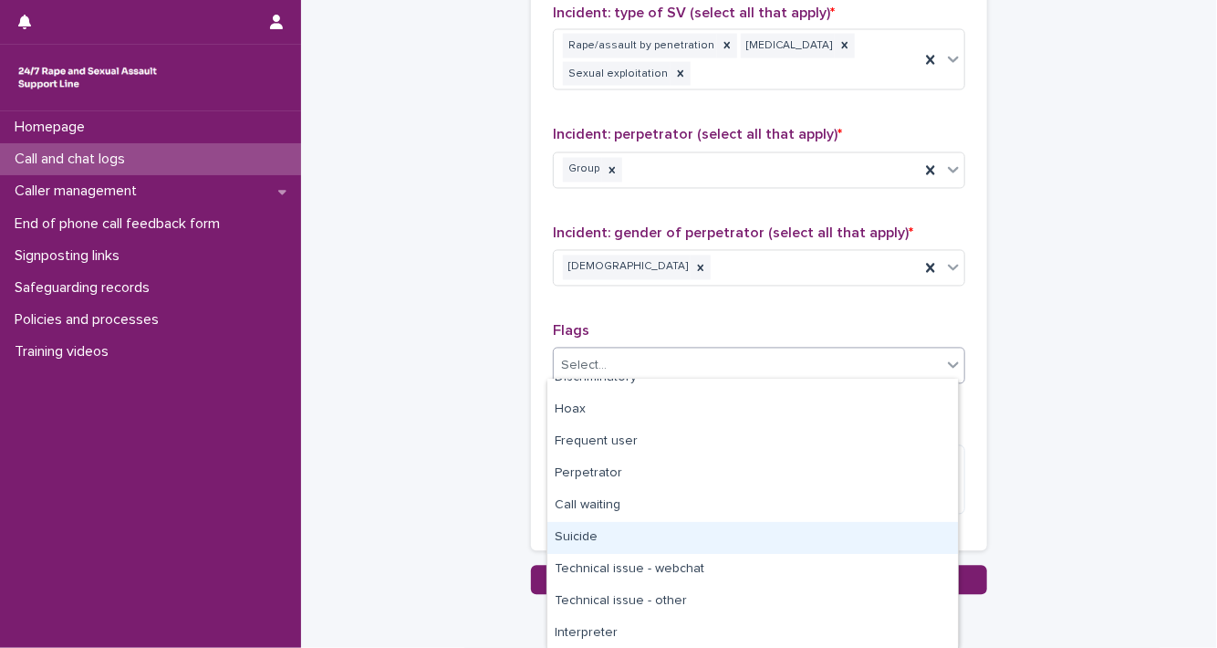
click at [895, 535] on div "Suicide" at bounding box center [753, 538] width 411 height 32
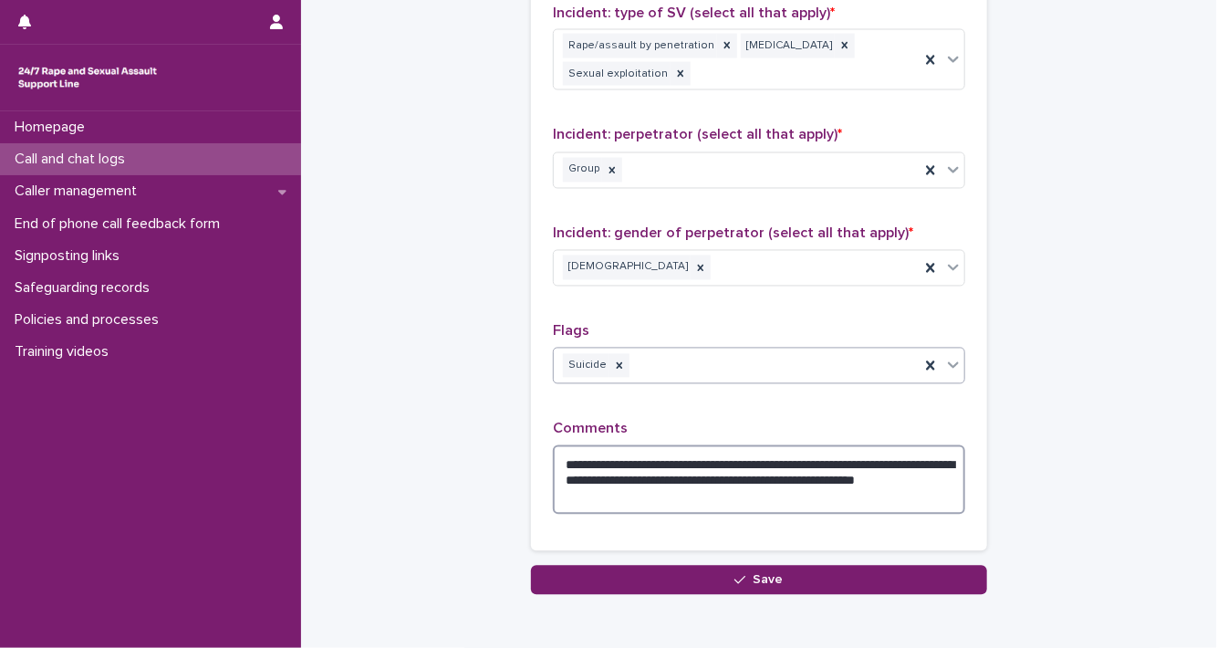
click at [805, 494] on textarea "**********" at bounding box center [759, 479] width 413 height 69
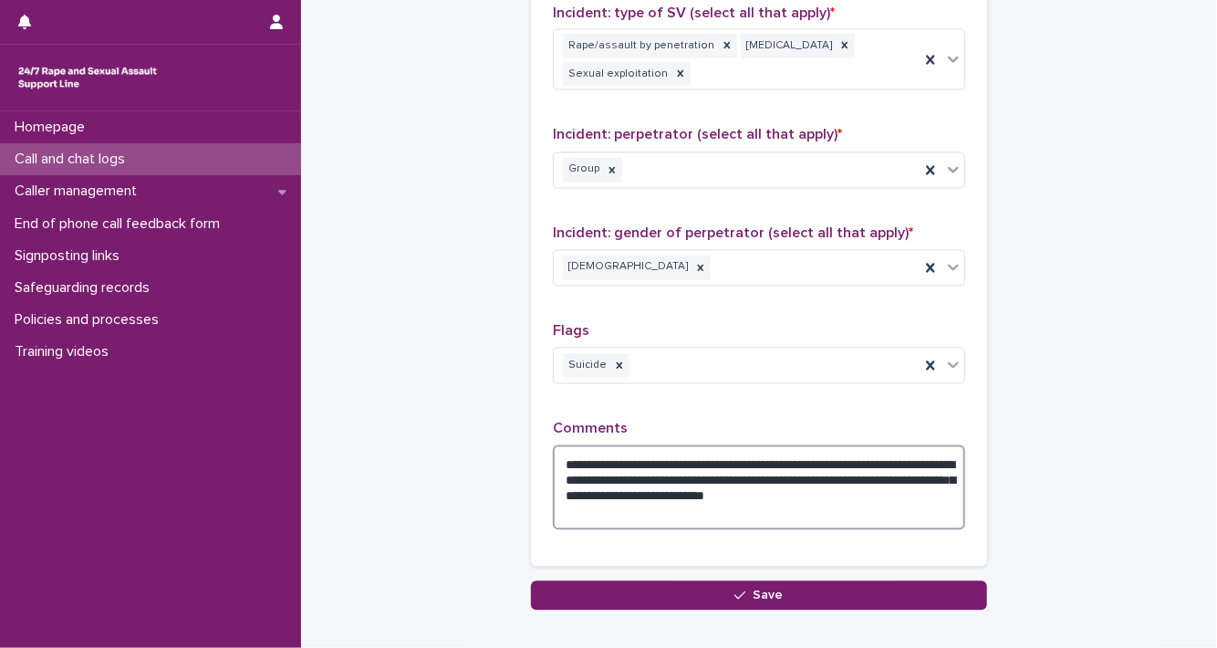
click at [717, 506] on textarea "**********" at bounding box center [759, 487] width 413 height 85
click at [755, 487] on textarea "**********" at bounding box center [759, 487] width 413 height 85
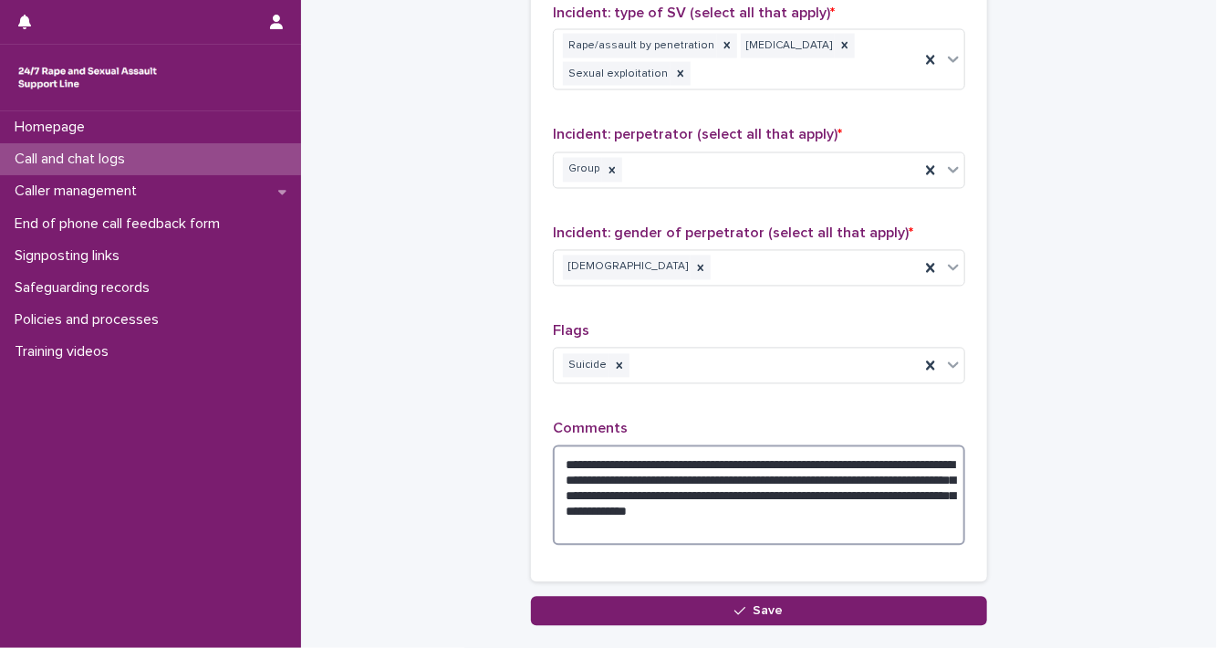
click at [754, 494] on textarea "**********" at bounding box center [759, 495] width 413 height 100
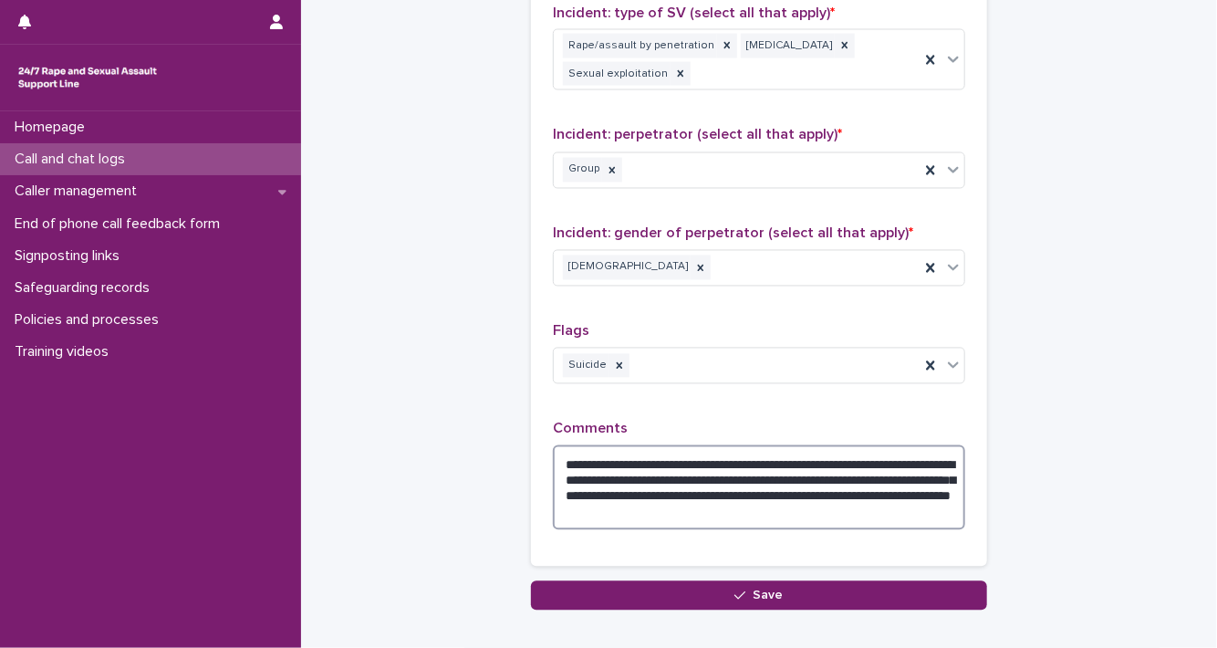
click at [933, 505] on textarea "**********" at bounding box center [759, 487] width 413 height 85
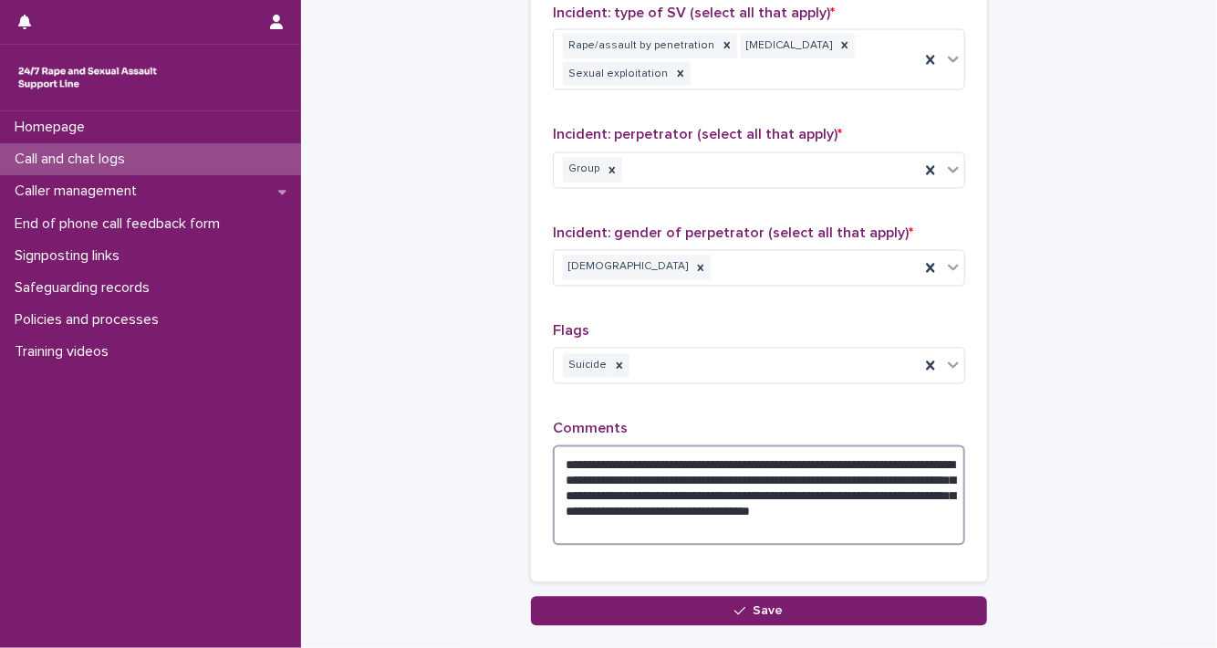
click at [705, 457] on textarea "**********" at bounding box center [759, 495] width 413 height 100
click at [733, 475] on textarea "**********" at bounding box center [759, 495] width 413 height 100
drag, startPoint x: 555, startPoint y: 455, endPoint x: 777, endPoint y: 530, distance: 234.1
click at [777, 530] on textarea "**********" at bounding box center [759, 495] width 413 height 100
type textarea "**********"
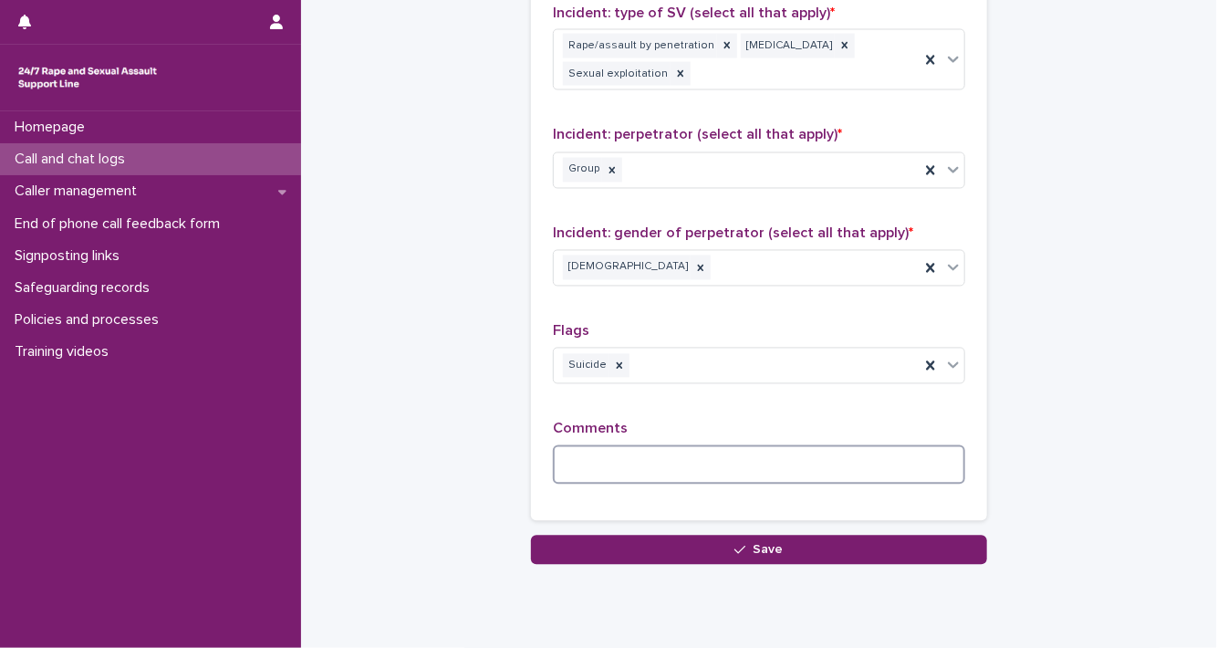
paste textarea "**********"
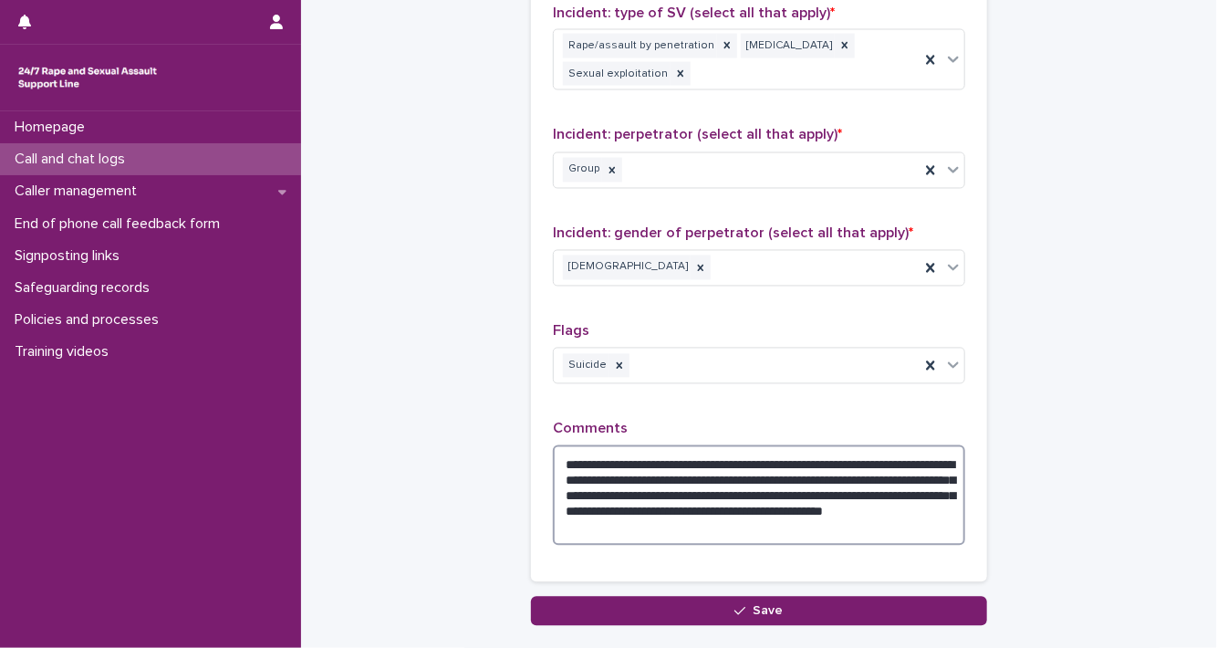
click at [640, 490] on textarea "**********" at bounding box center [759, 495] width 413 height 100
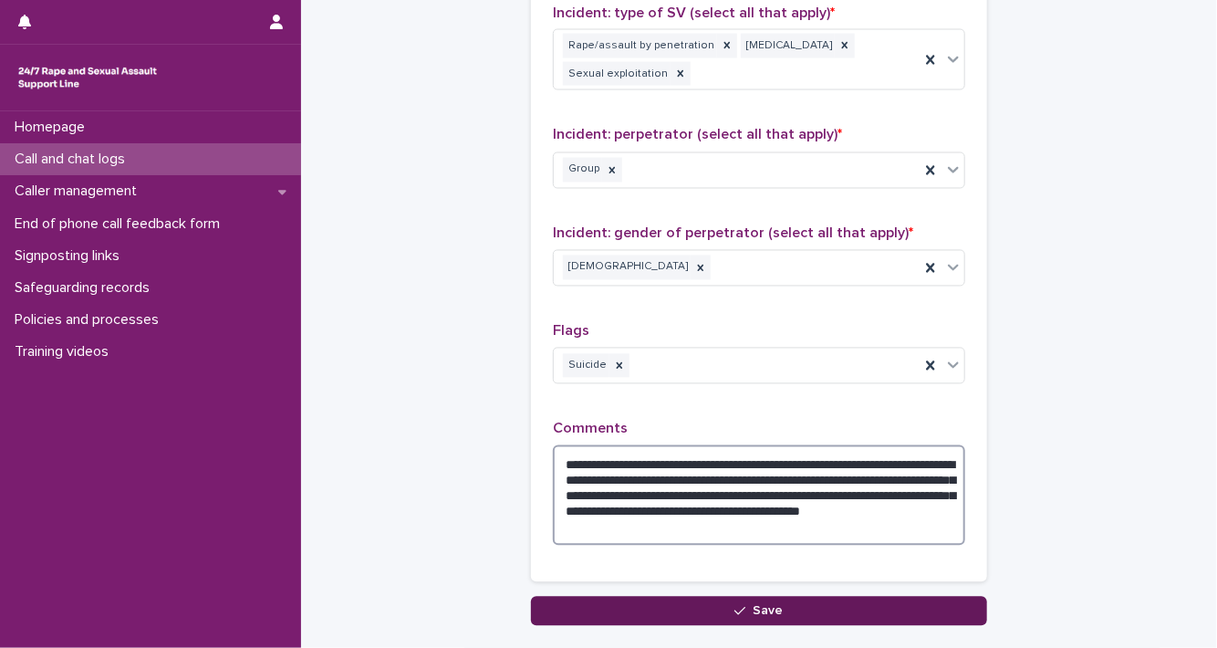
type textarea "**********"
click at [745, 607] on div "button" at bounding box center [744, 611] width 18 height 13
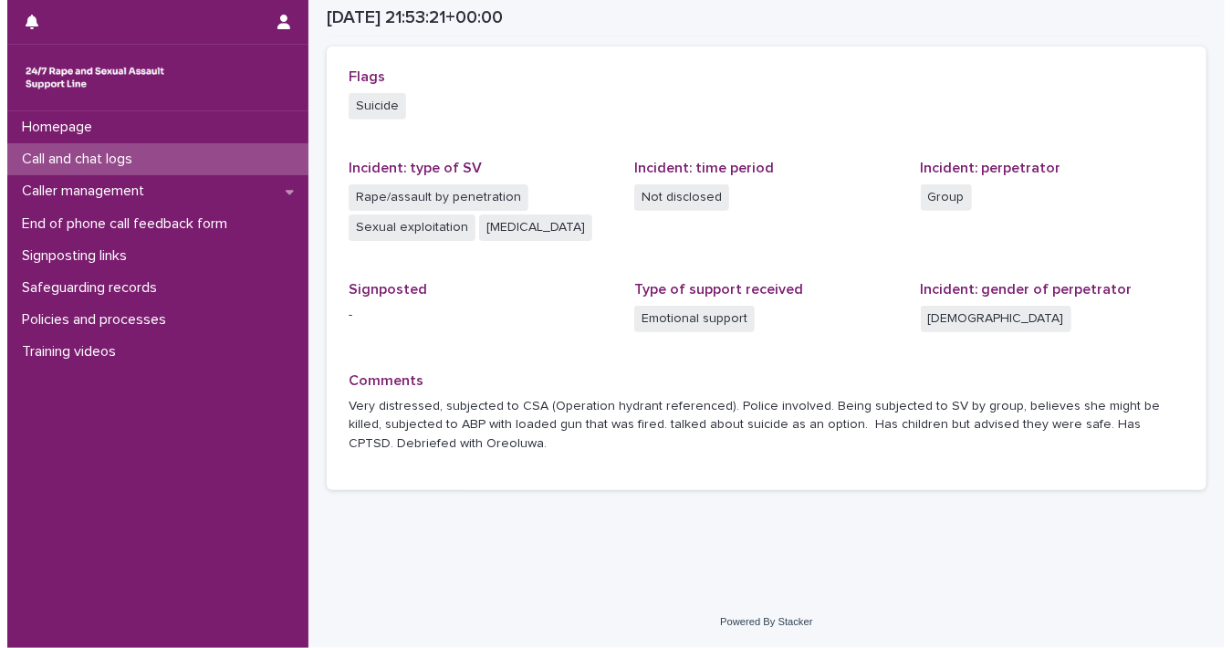
scroll to position [400, 0]
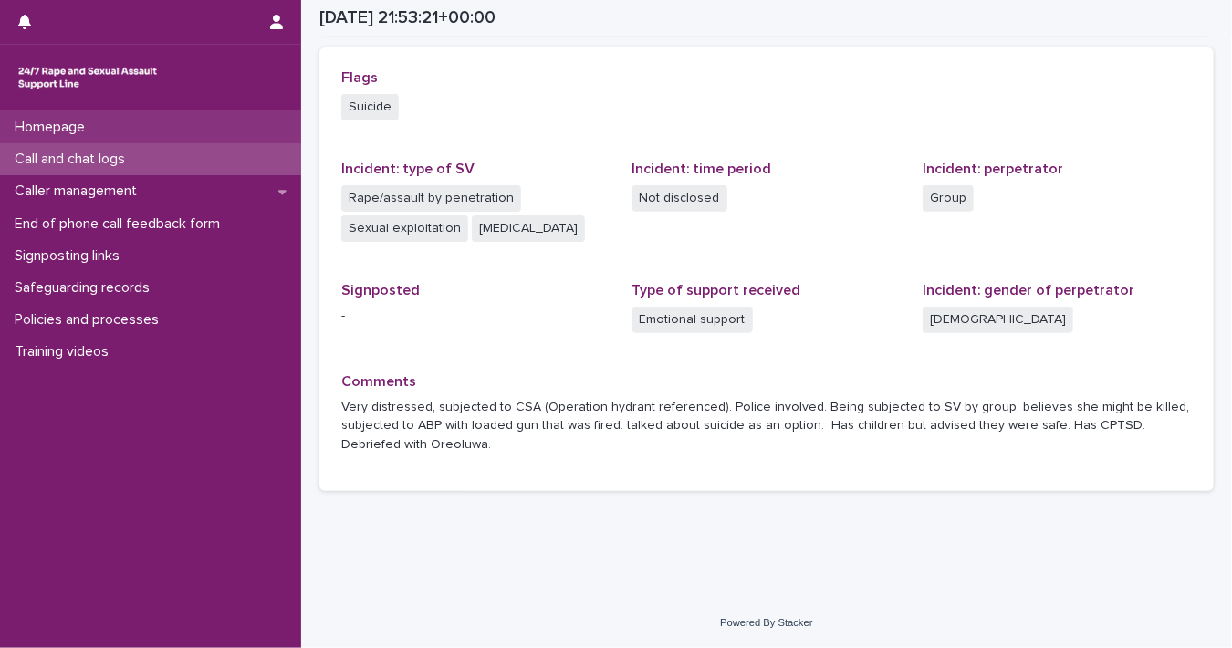
click at [131, 116] on div "Homepage" at bounding box center [150, 127] width 301 height 32
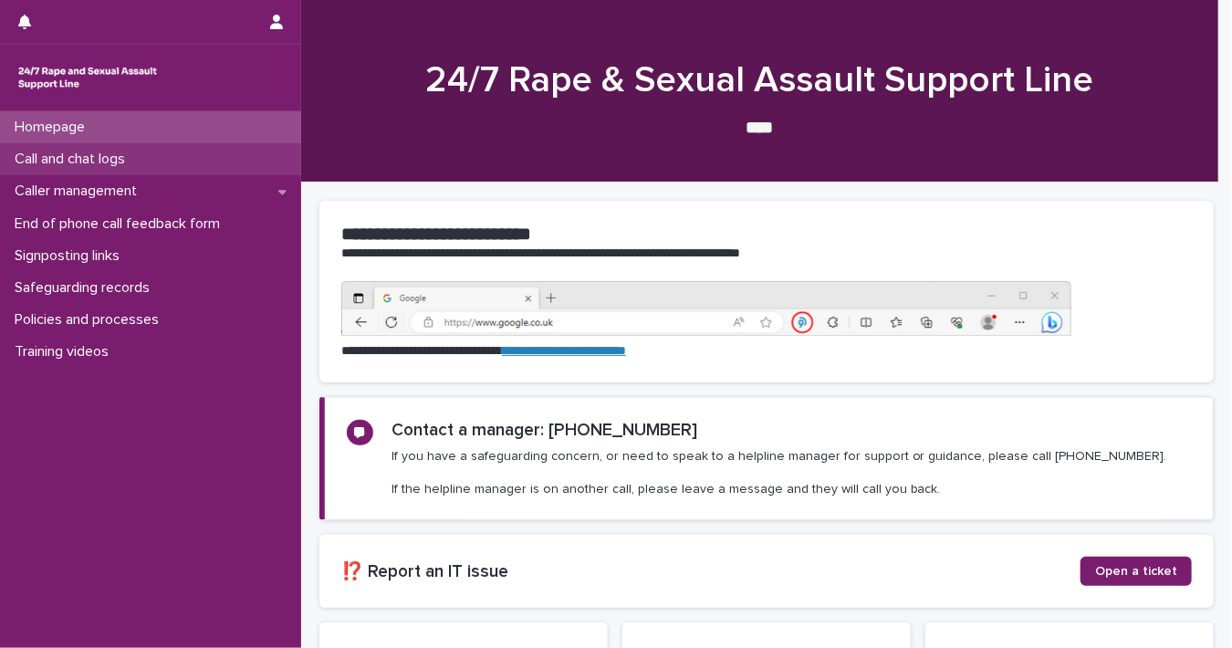
click at [124, 157] on p "Call and chat logs" at bounding box center [73, 159] width 132 height 17
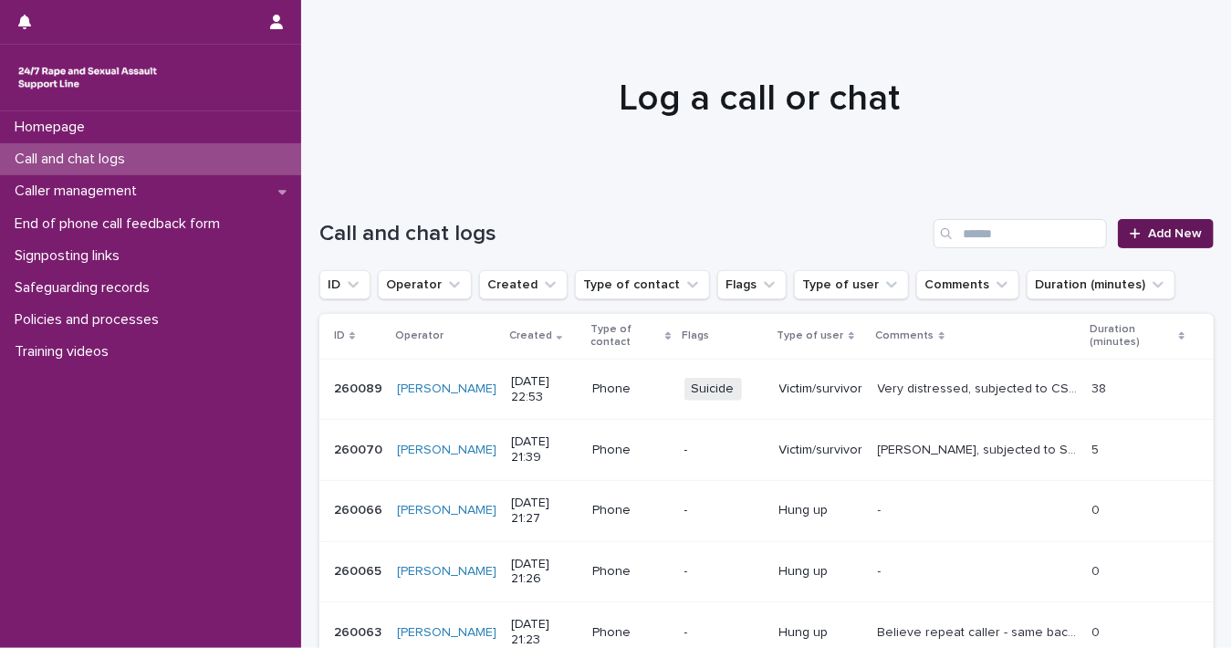
click at [1130, 223] on link "Add New" at bounding box center [1166, 233] width 96 height 29
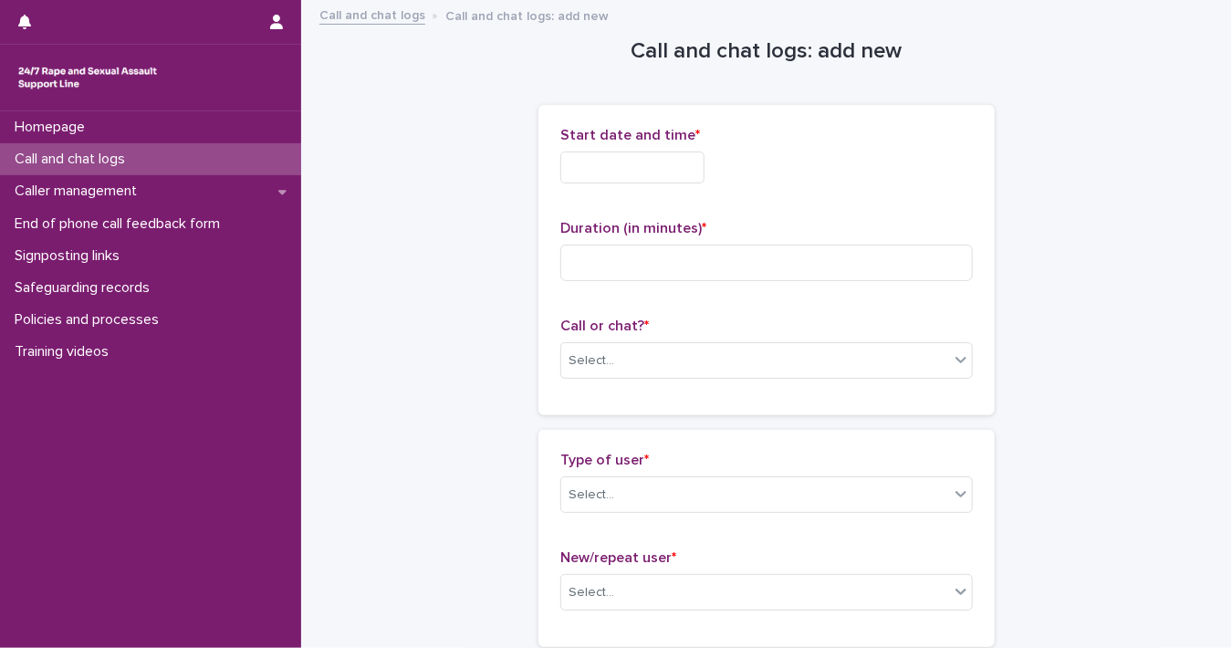
click at [597, 172] on input "text" at bounding box center [632, 167] width 144 height 32
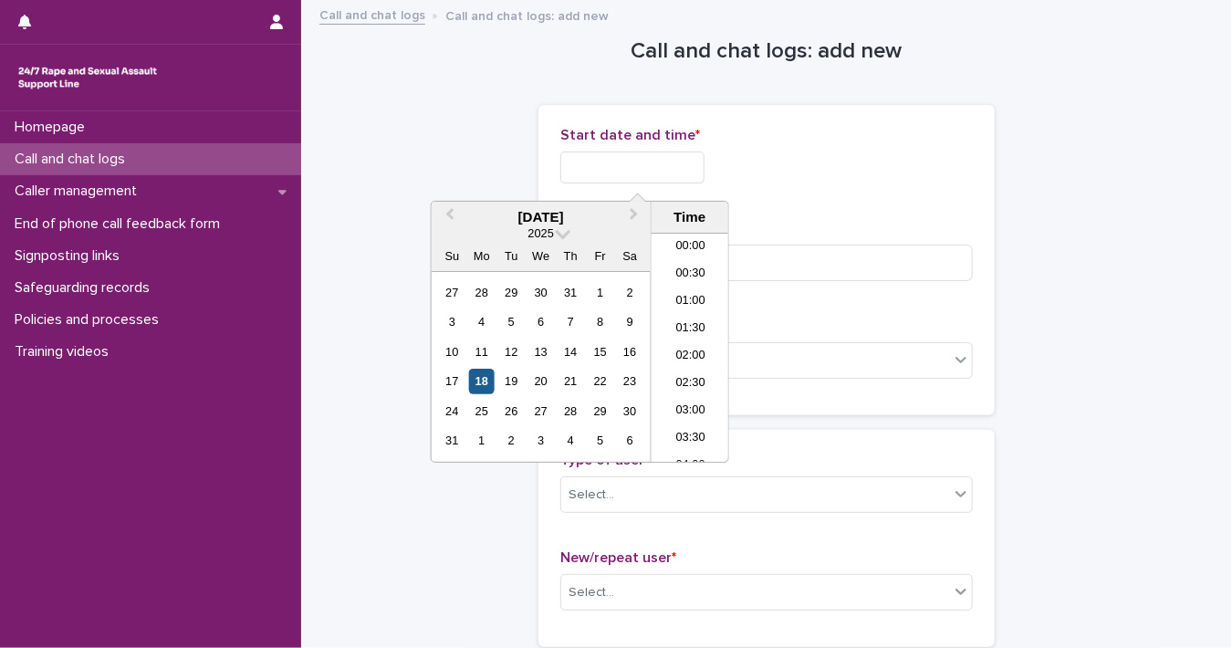
scroll to position [1085, 0]
click at [487, 381] on div "18" at bounding box center [481, 381] width 25 height 25
drag, startPoint x: 622, startPoint y: 163, endPoint x: 788, endPoint y: 175, distance: 165.6
click at [788, 175] on div "**********" at bounding box center [766, 167] width 413 height 32
type input "**********"
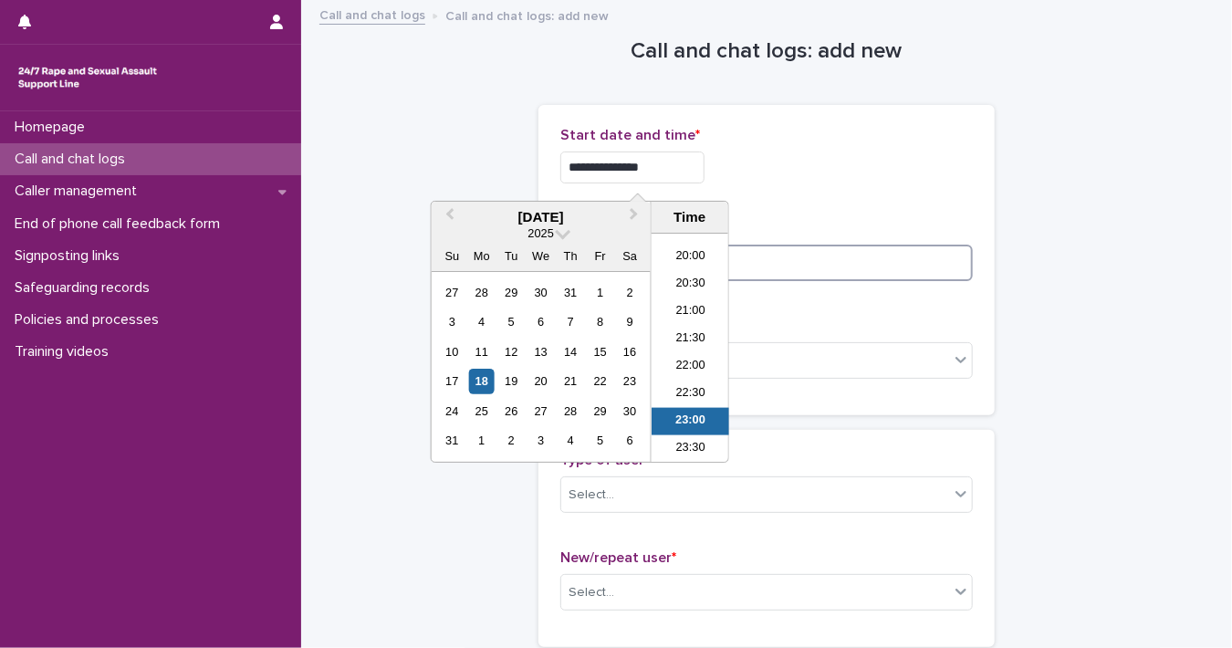
click at [844, 261] on input at bounding box center [766, 263] width 413 height 37
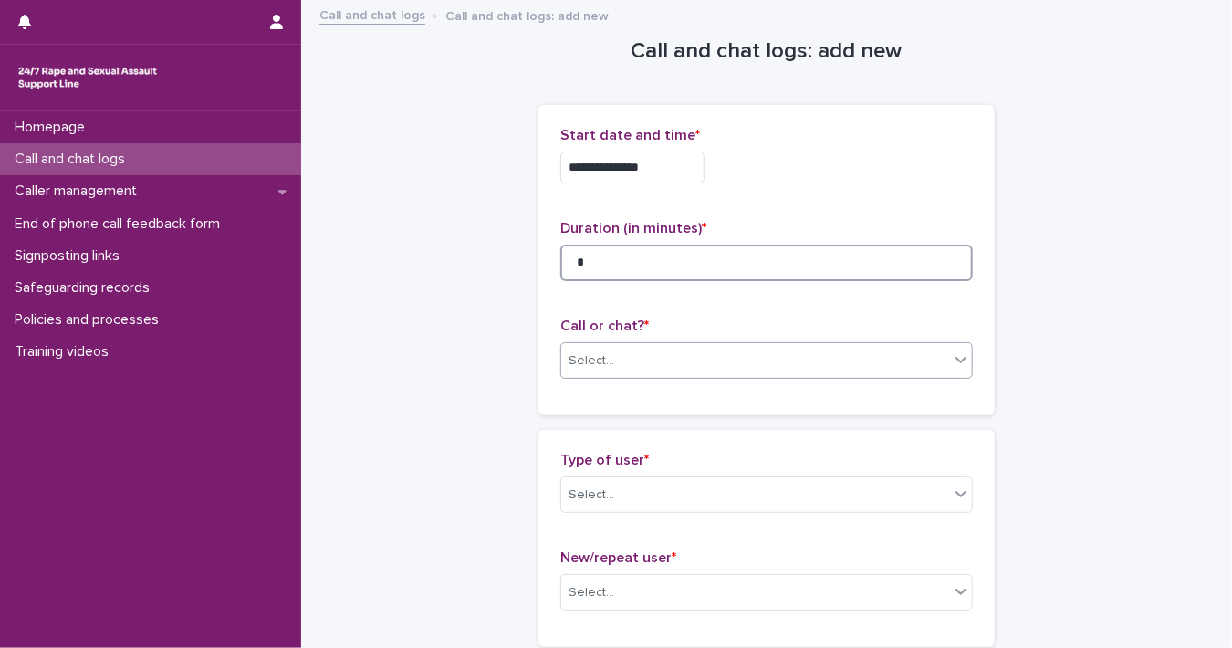
type input "*"
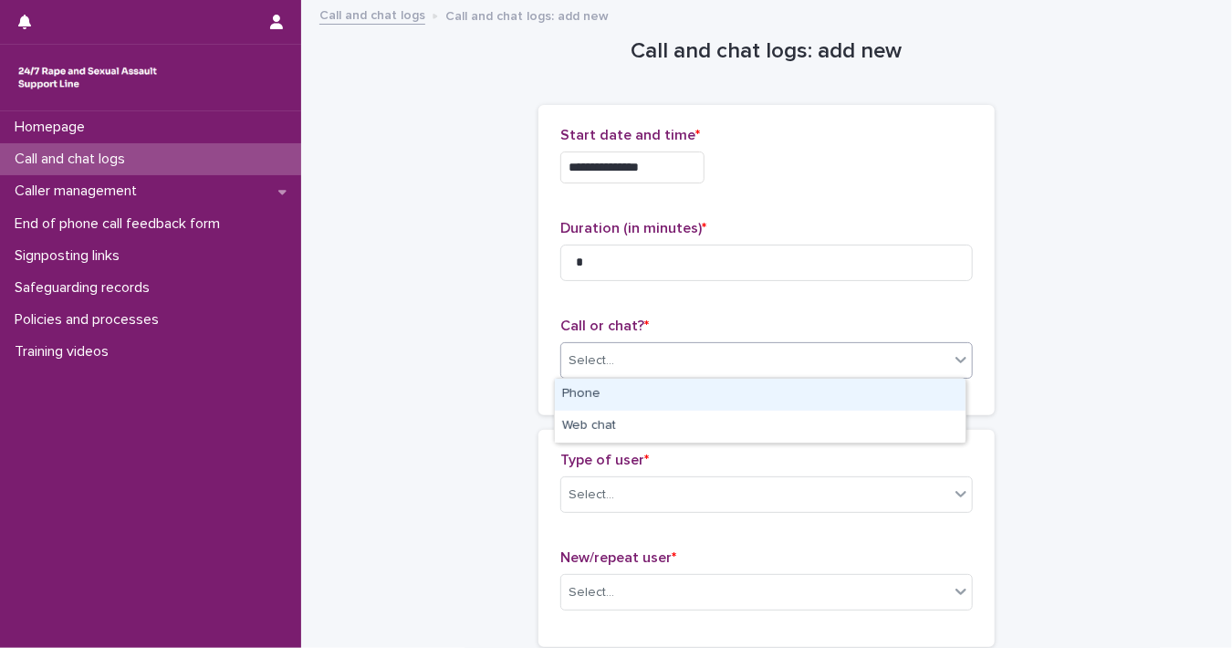
click at [949, 356] on span at bounding box center [949, 360] width 1 height 20
click at [932, 392] on div "Phone" at bounding box center [760, 395] width 411 height 32
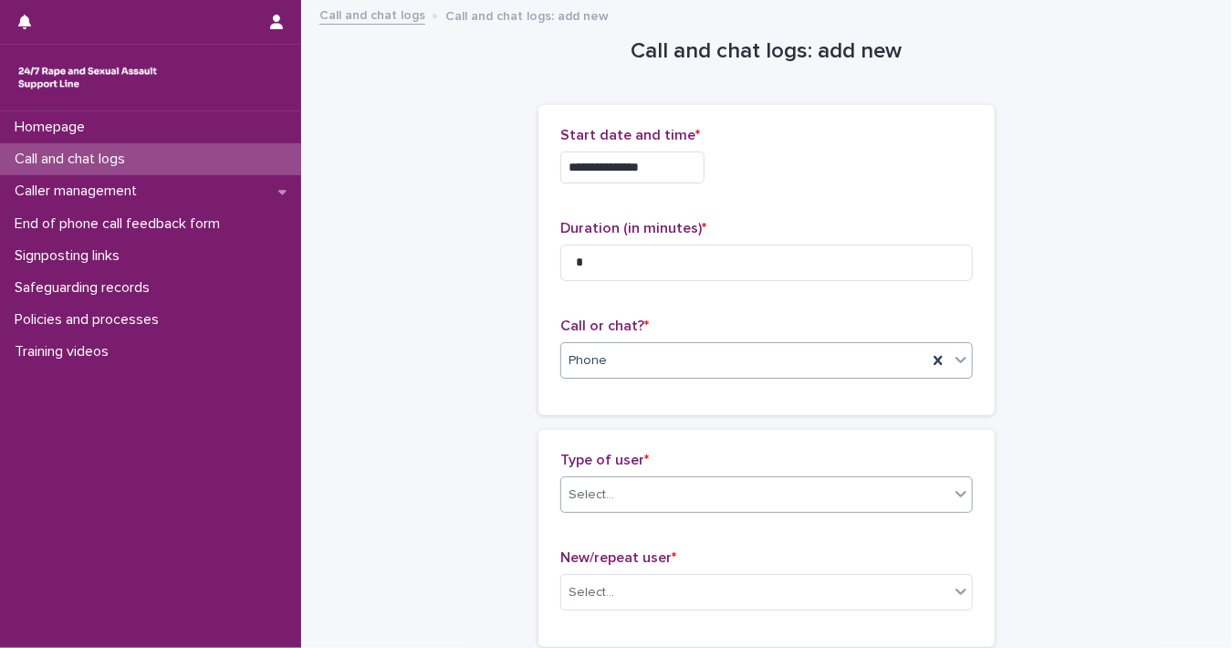
click at [960, 496] on icon at bounding box center [961, 494] width 18 height 18
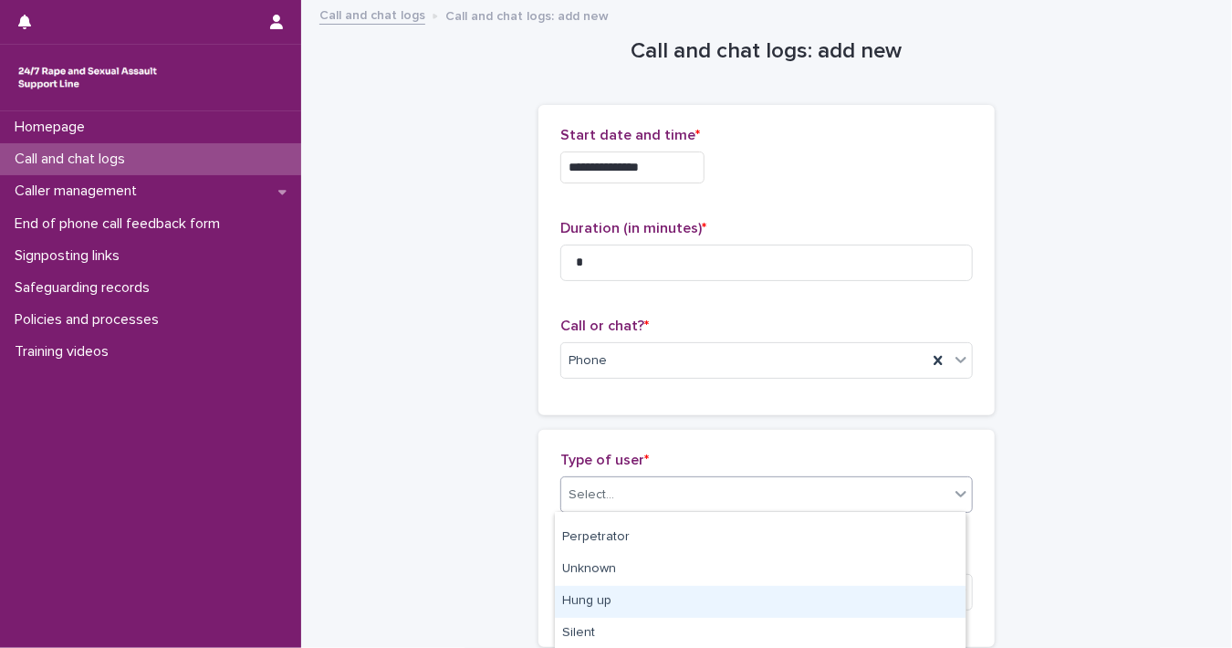
click at [931, 595] on div "Hung up" at bounding box center [760, 602] width 411 height 32
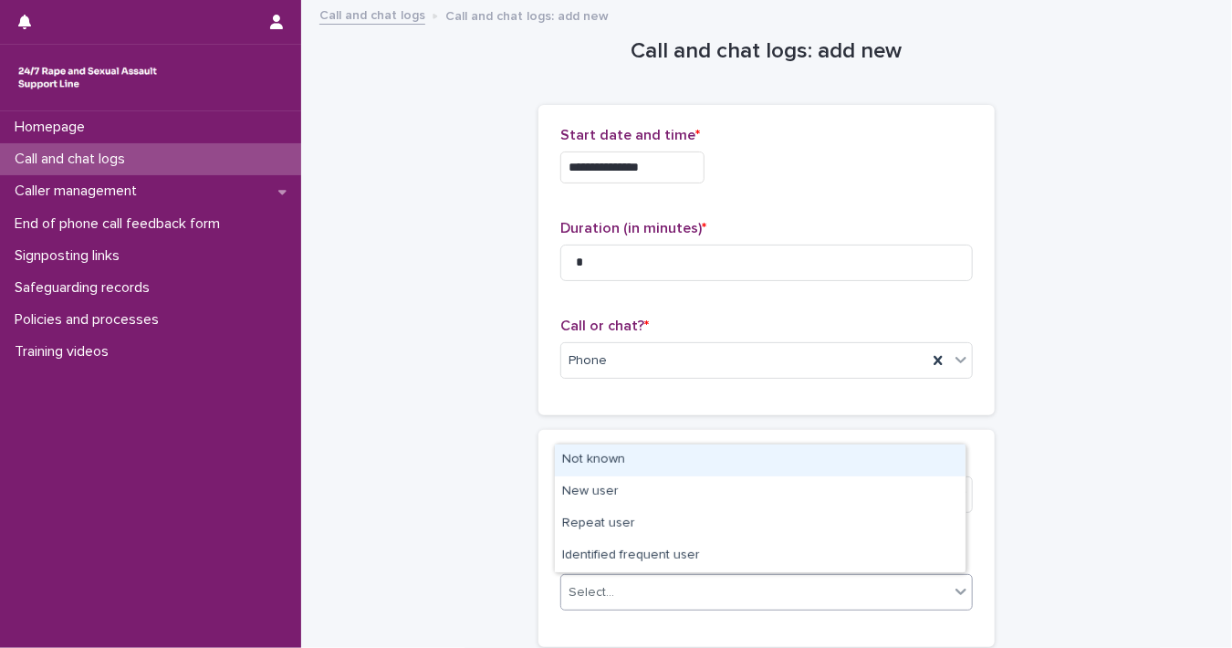
click at [952, 585] on icon at bounding box center [961, 591] width 18 height 18
click at [849, 454] on div "Not known" at bounding box center [760, 460] width 411 height 32
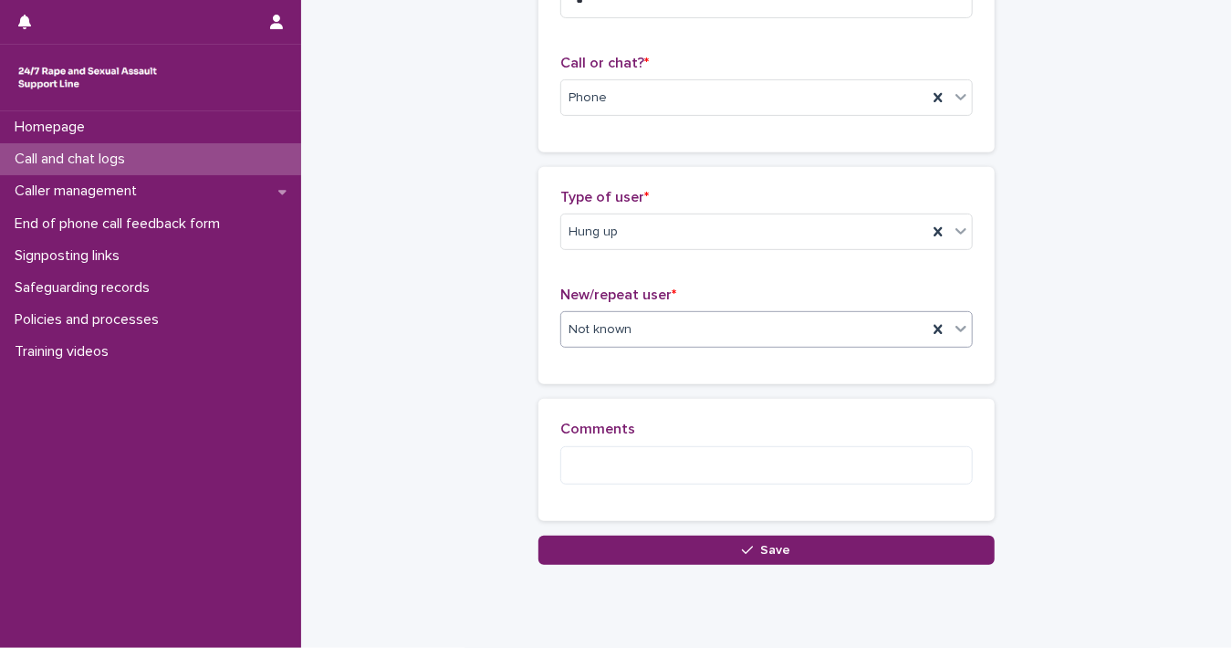
scroll to position [271, 0]
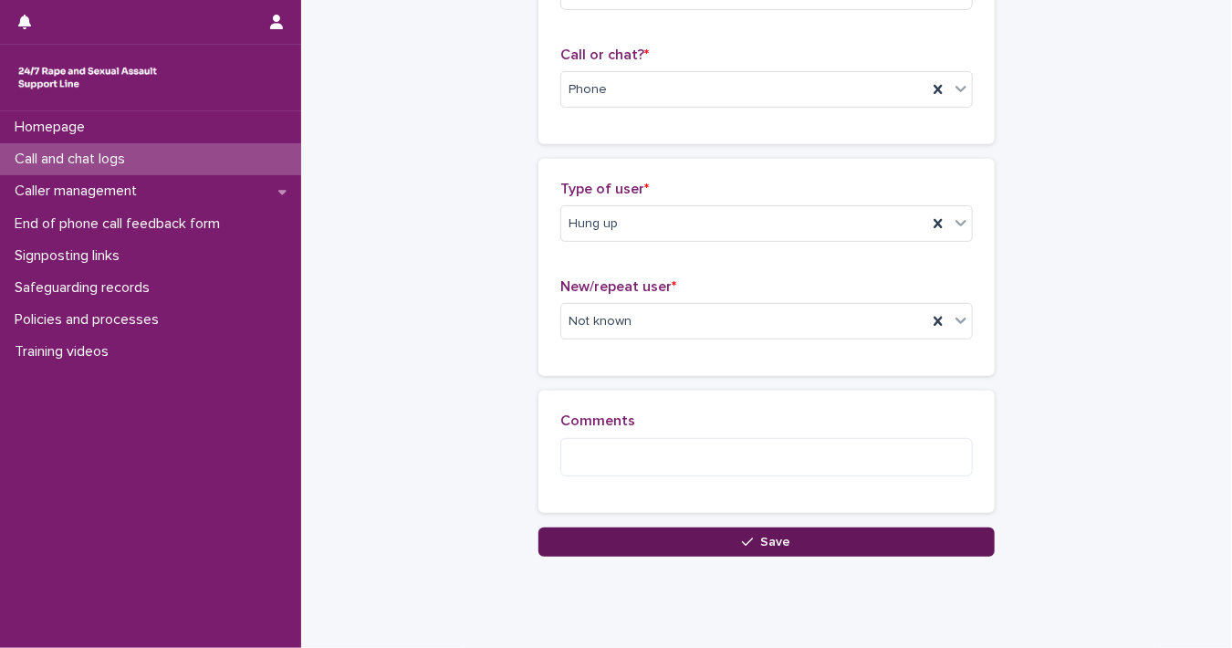
click at [816, 536] on button "Save" at bounding box center [766, 542] width 456 height 29
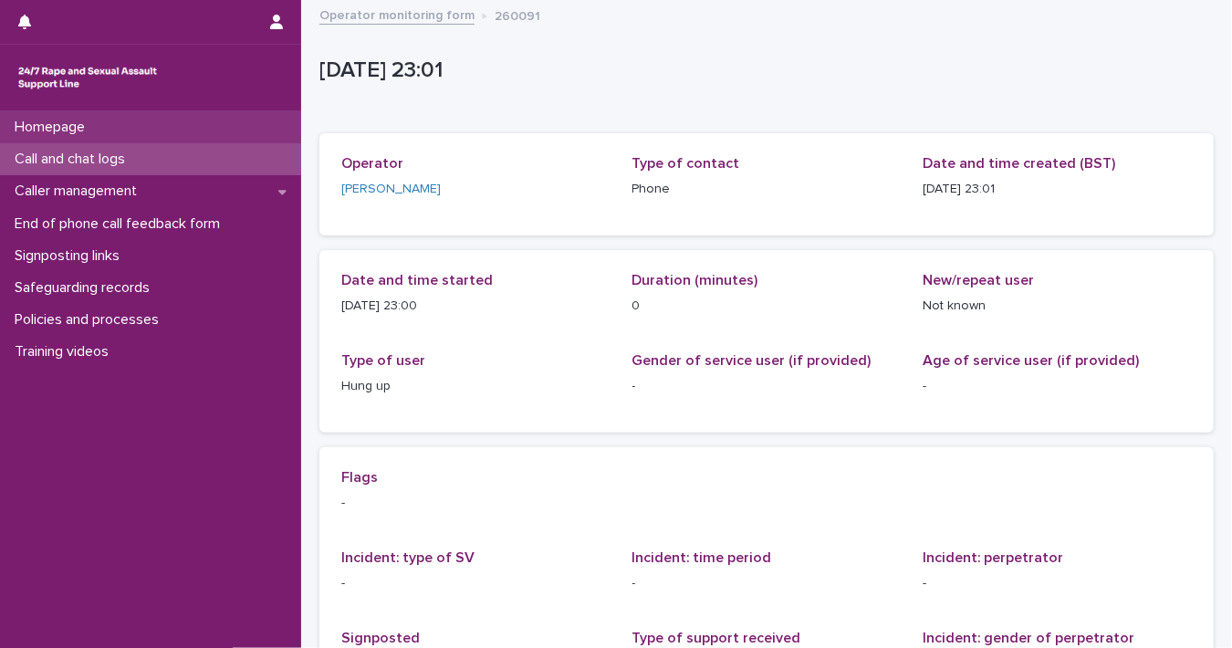
click at [164, 128] on div "Homepage" at bounding box center [150, 127] width 301 height 32
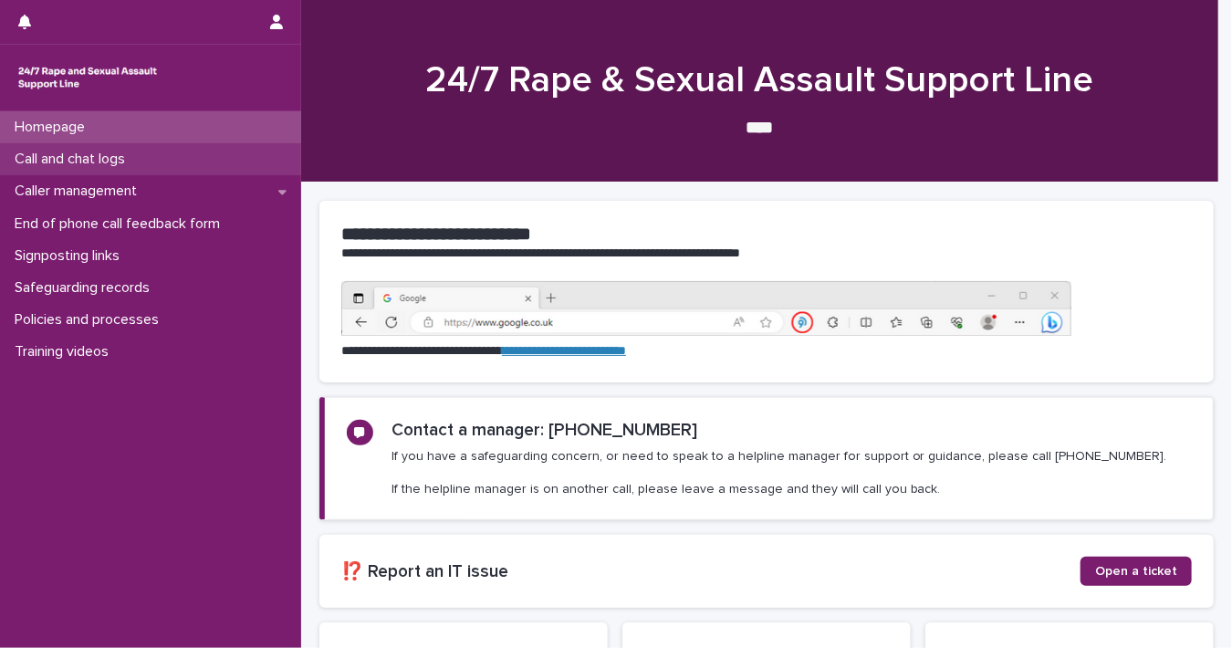
click at [157, 153] on div "Call and chat logs" at bounding box center [150, 159] width 301 height 32
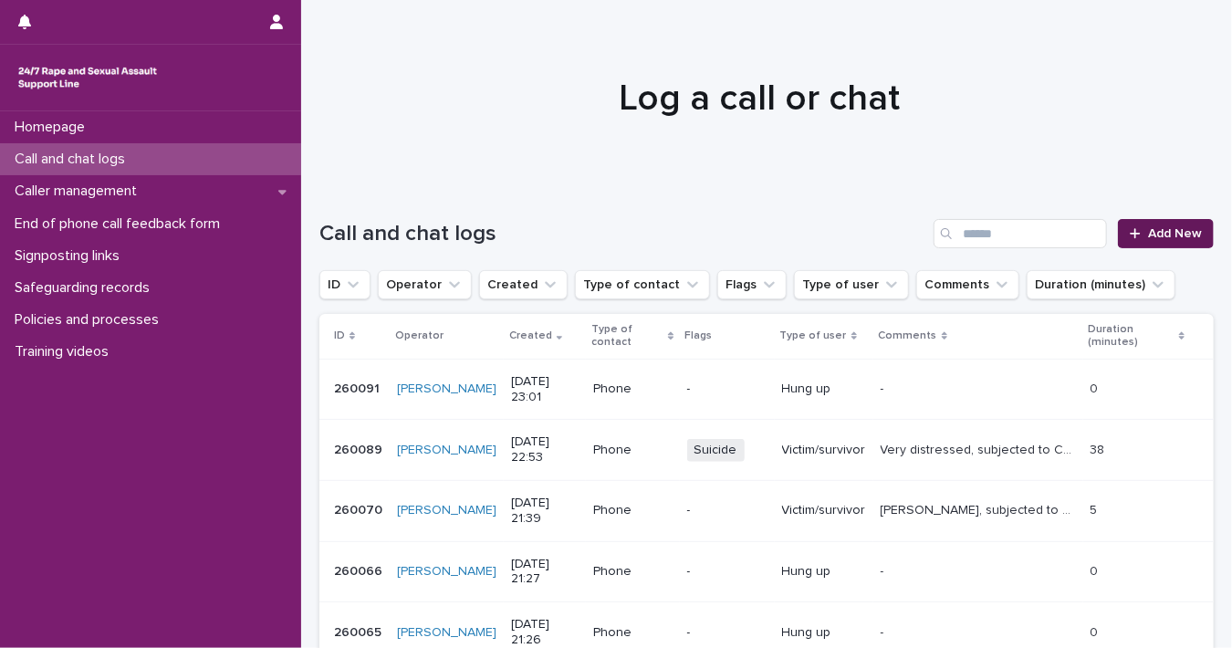
click at [1130, 230] on icon at bounding box center [1135, 233] width 11 height 13
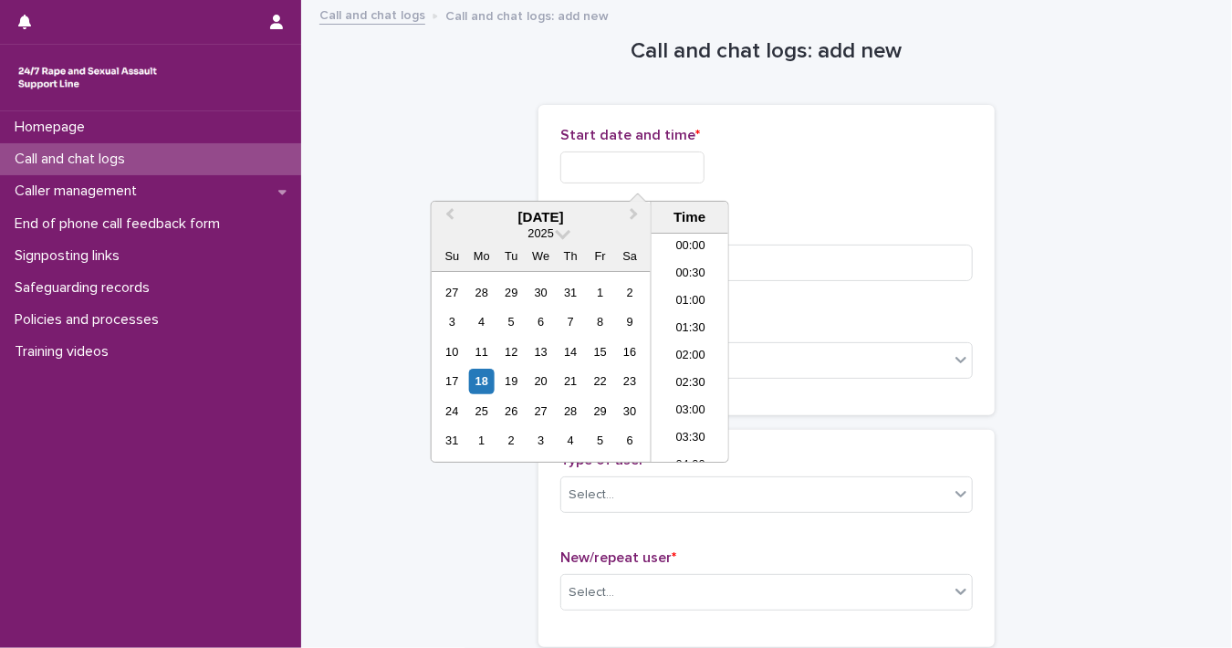
click at [580, 165] on input "text" at bounding box center [632, 167] width 144 height 32
click at [486, 384] on div "18" at bounding box center [481, 381] width 25 height 25
drag, startPoint x: 622, startPoint y: 168, endPoint x: 829, endPoint y: 165, distance: 206.3
click at [818, 165] on div "**********" at bounding box center [766, 167] width 413 height 32
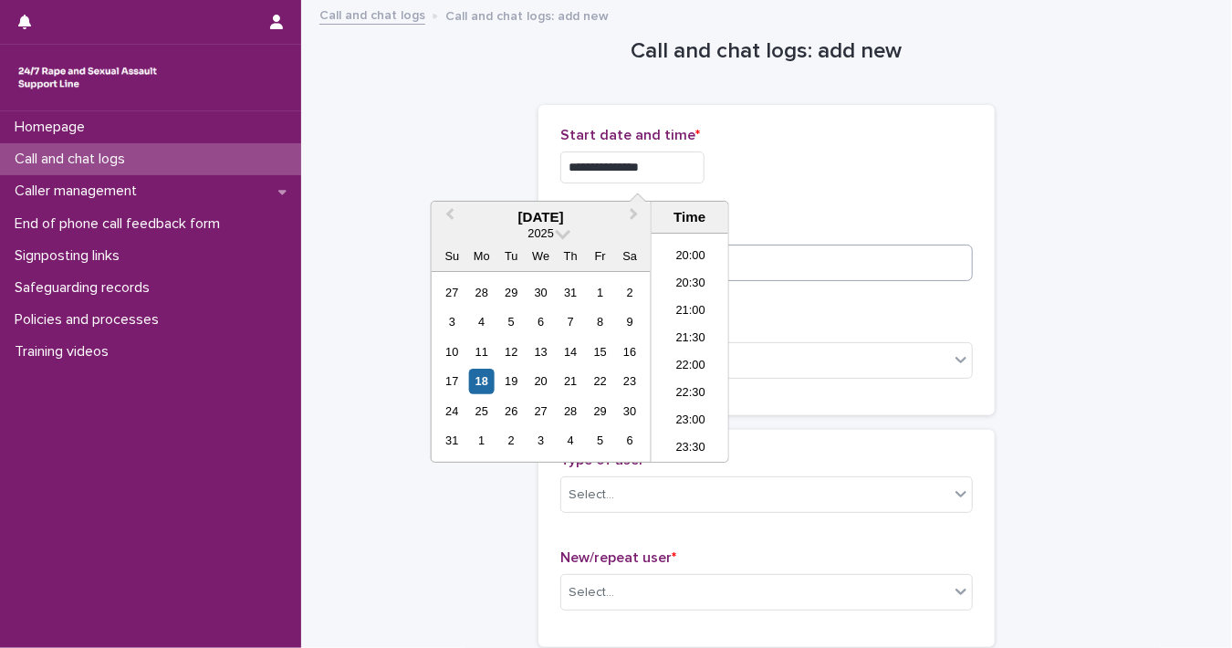
type input "**********"
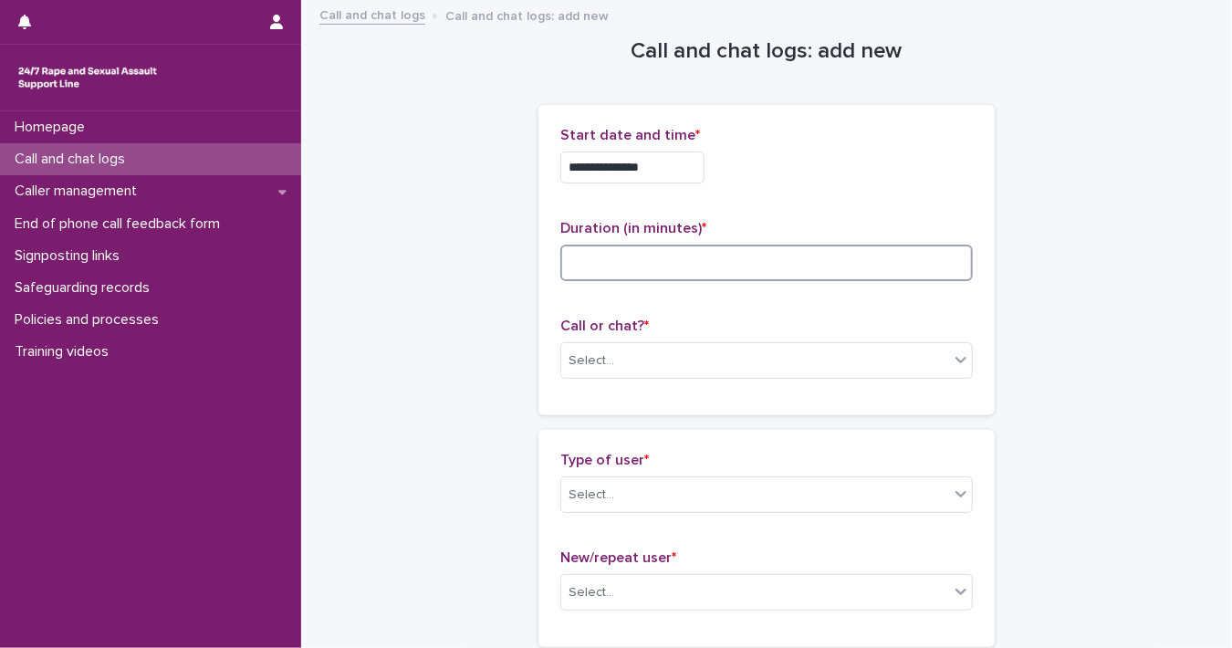
click at [851, 251] on input at bounding box center [766, 263] width 413 height 37
type input "*"
click at [952, 359] on icon at bounding box center [961, 359] width 18 height 18
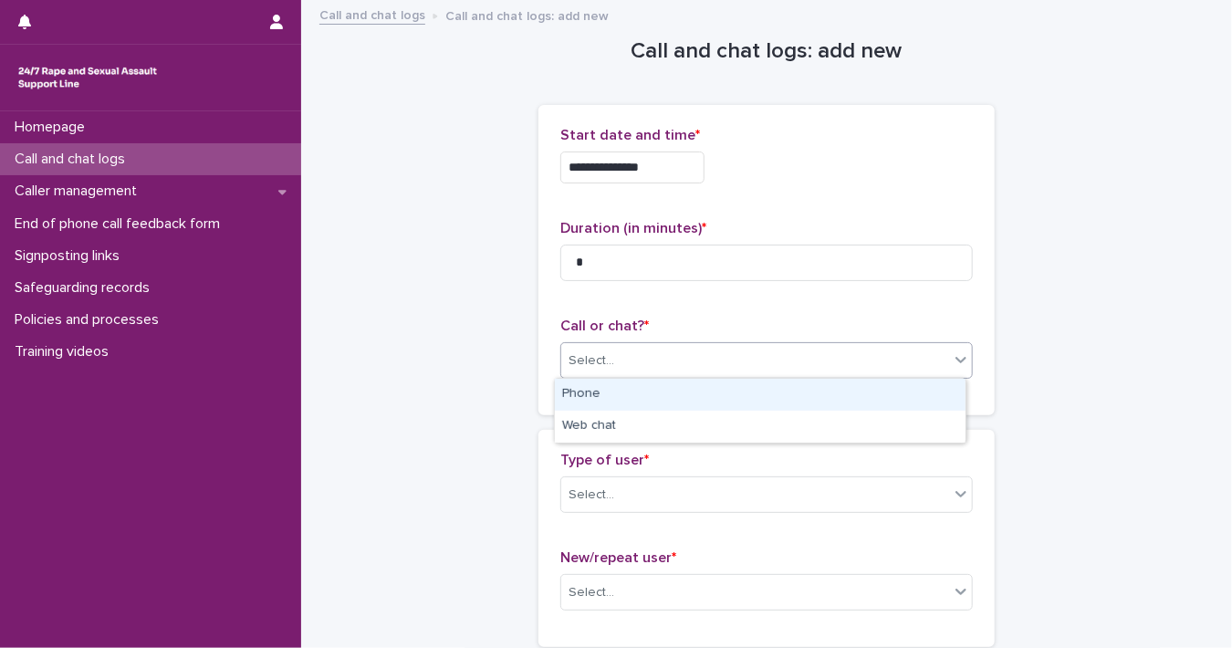
click at [911, 402] on div "Phone" at bounding box center [760, 395] width 411 height 32
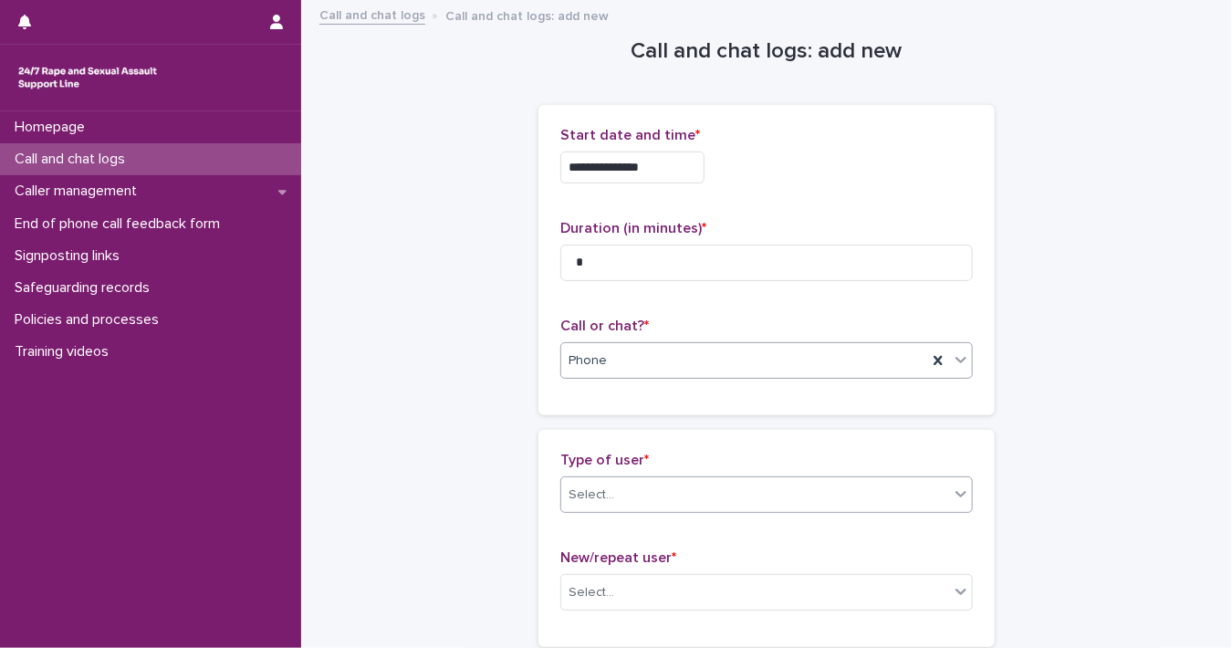
click at [956, 497] on icon at bounding box center [961, 494] width 18 height 18
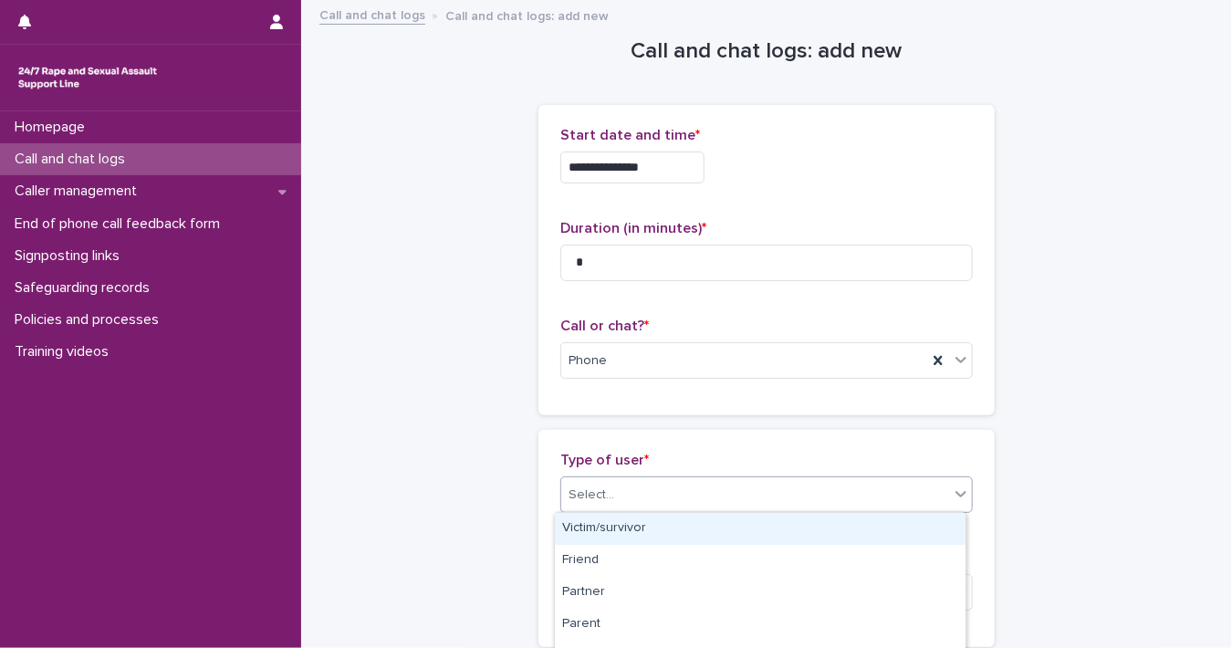
scroll to position [342, 0]
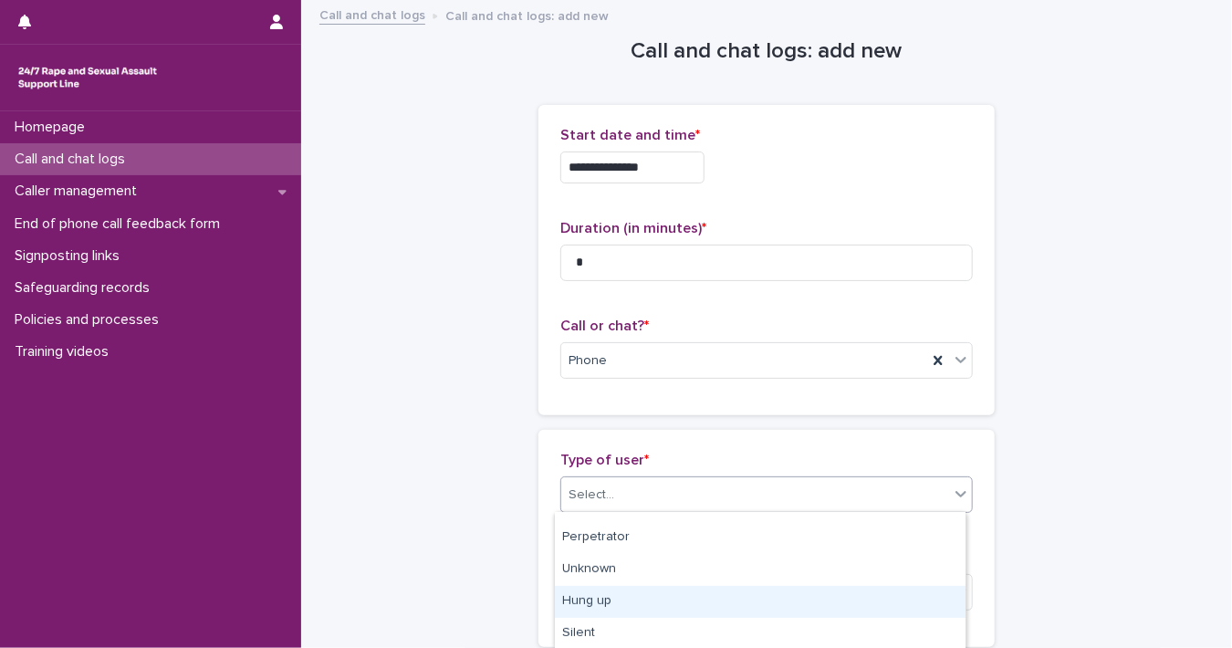
click at [900, 596] on div "Hung up" at bounding box center [760, 602] width 411 height 32
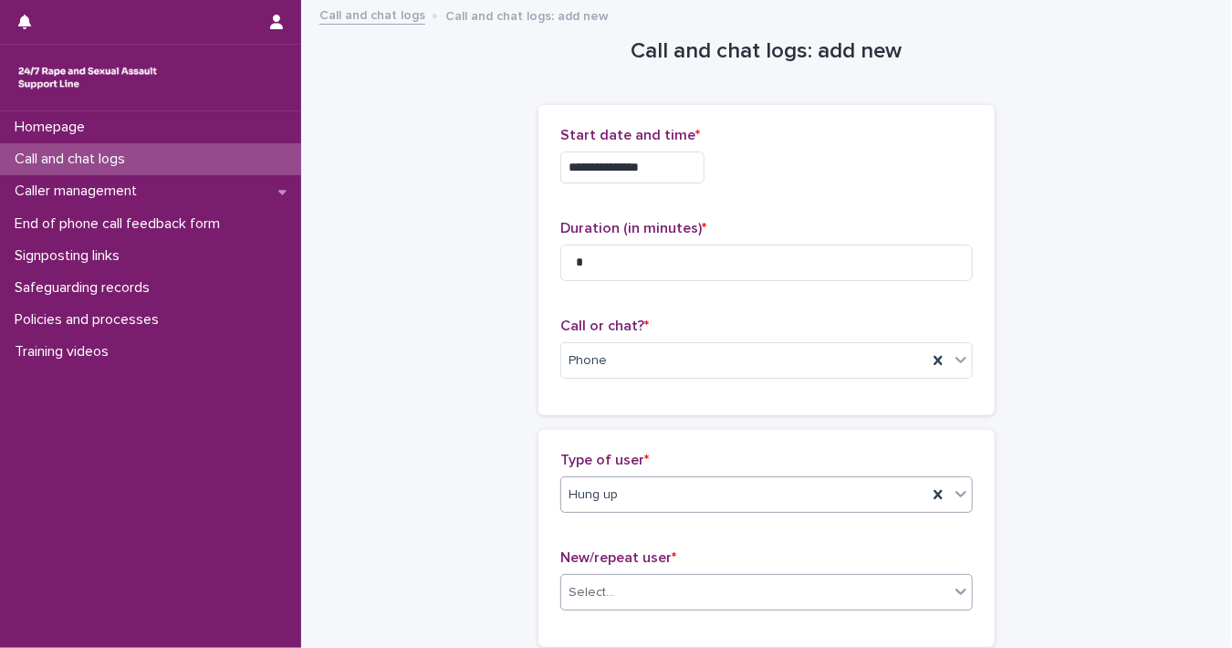
click at [952, 592] on icon at bounding box center [961, 591] width 18 height 18
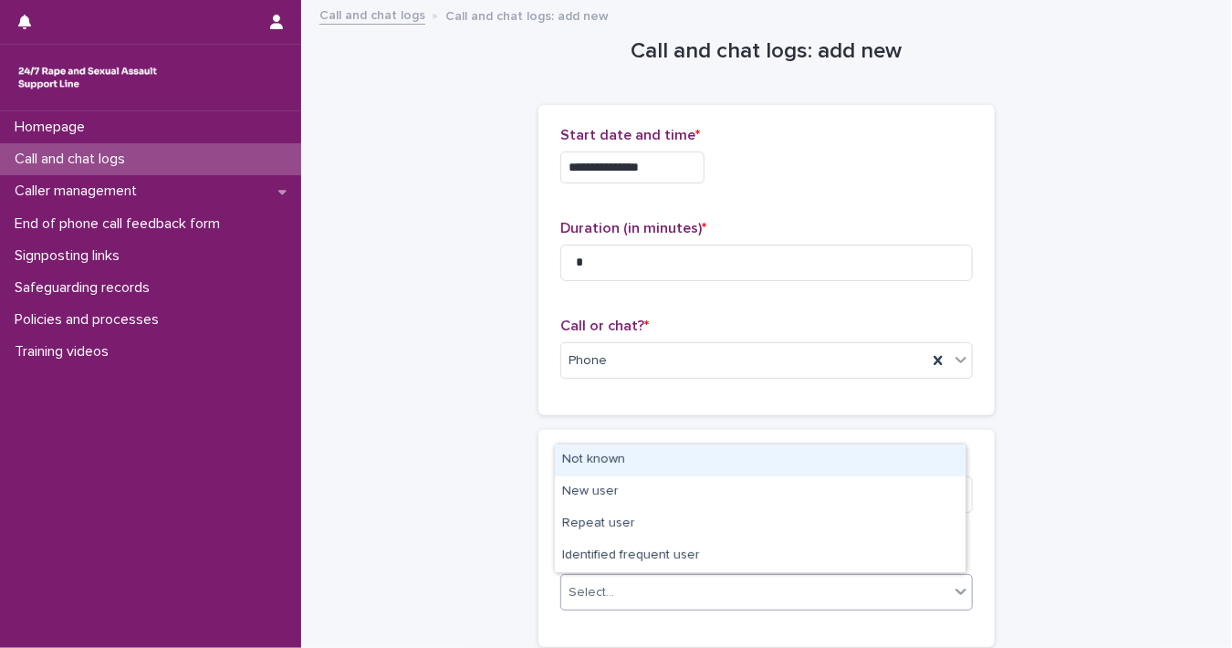
click at [796, 460] on div "Not known" at bounding box center [760, 460] width 411 height 32
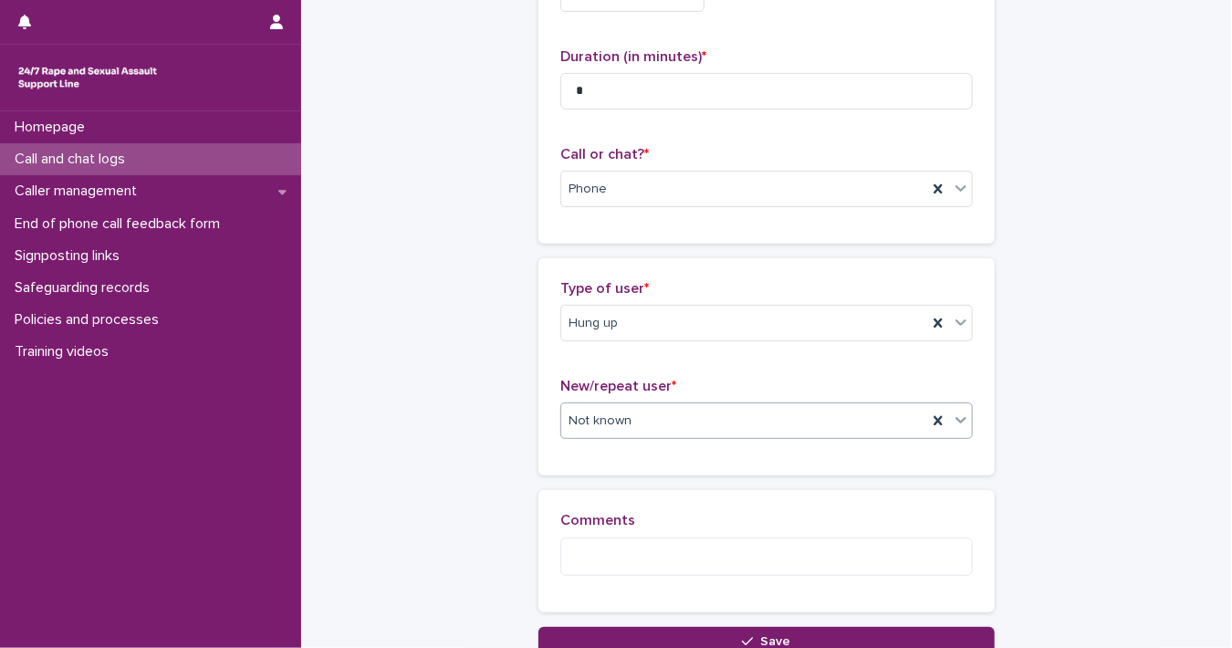
scroll to position [321, 0]
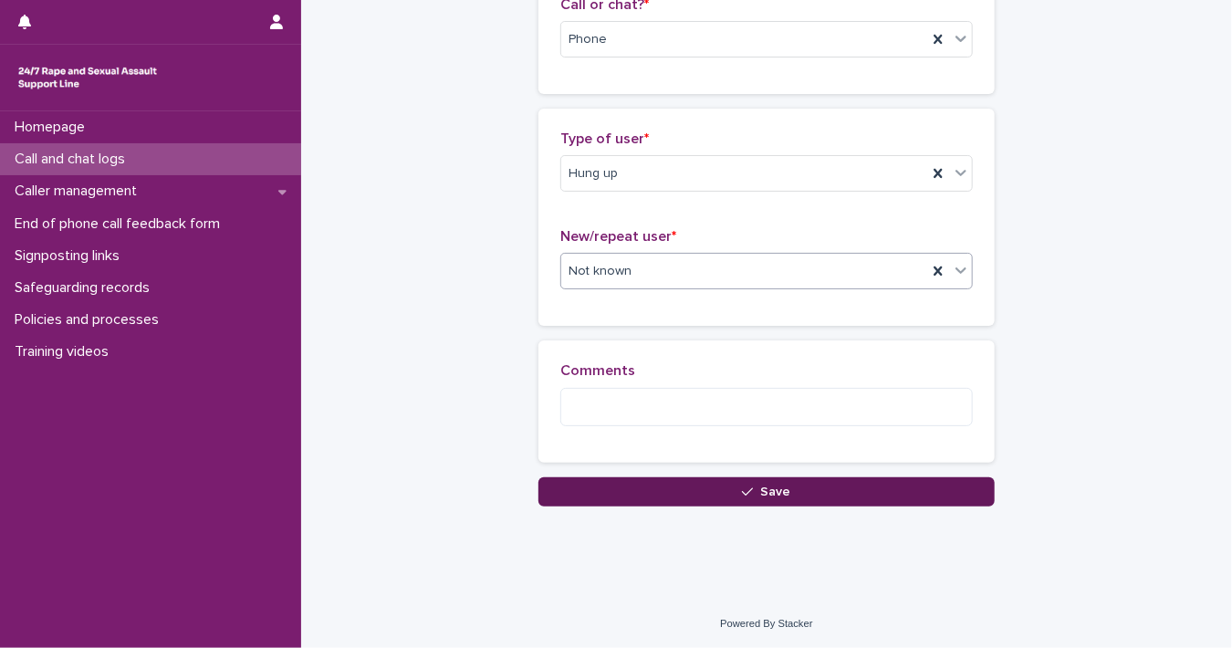
click at [930, 491] on button "Save" at bounding box center [766, 491] width 456 height 29
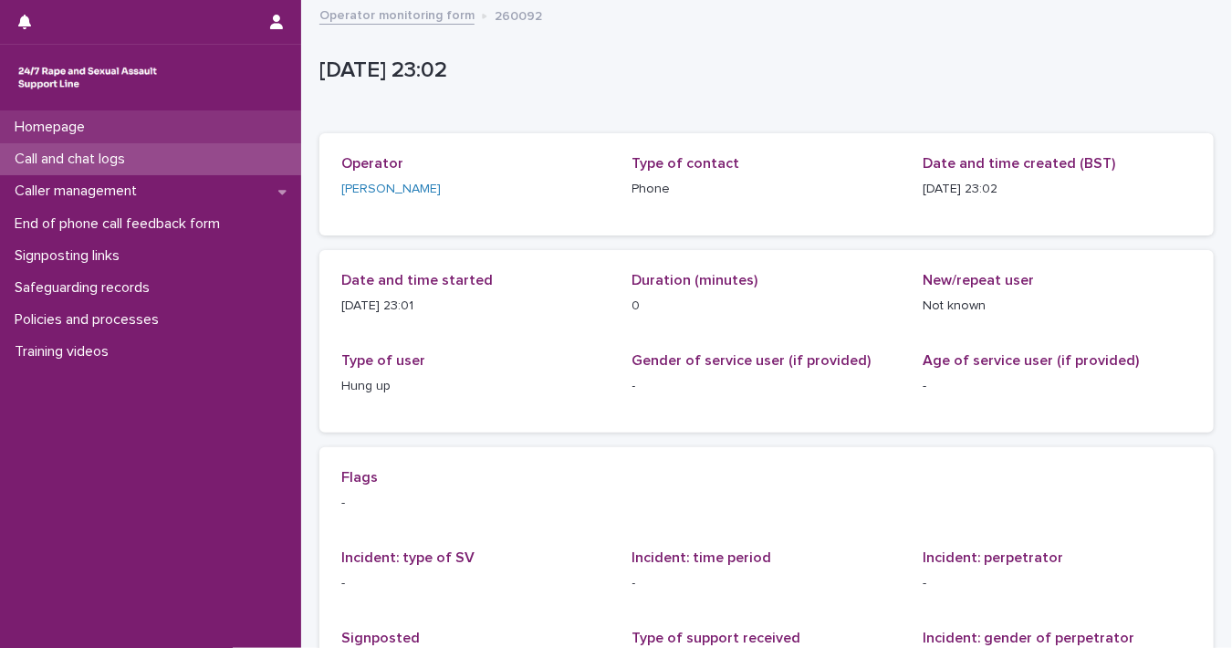
click at [220, 133] on div "Homepage" at bounding box center [150, 127] width 301 height 32
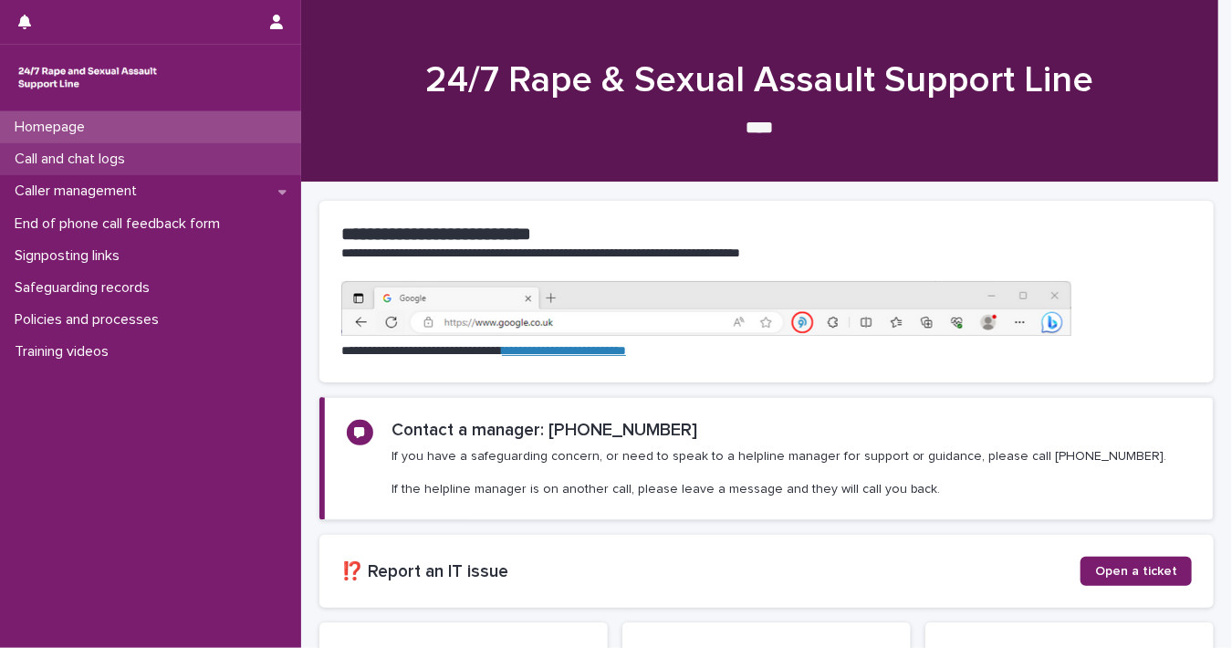
click at [216, 154] on div "Call and chat logs" at bounding box center [150, 159] width 301 height 32
